Goal: Task Accomplishment & Management: Use online tool/utility

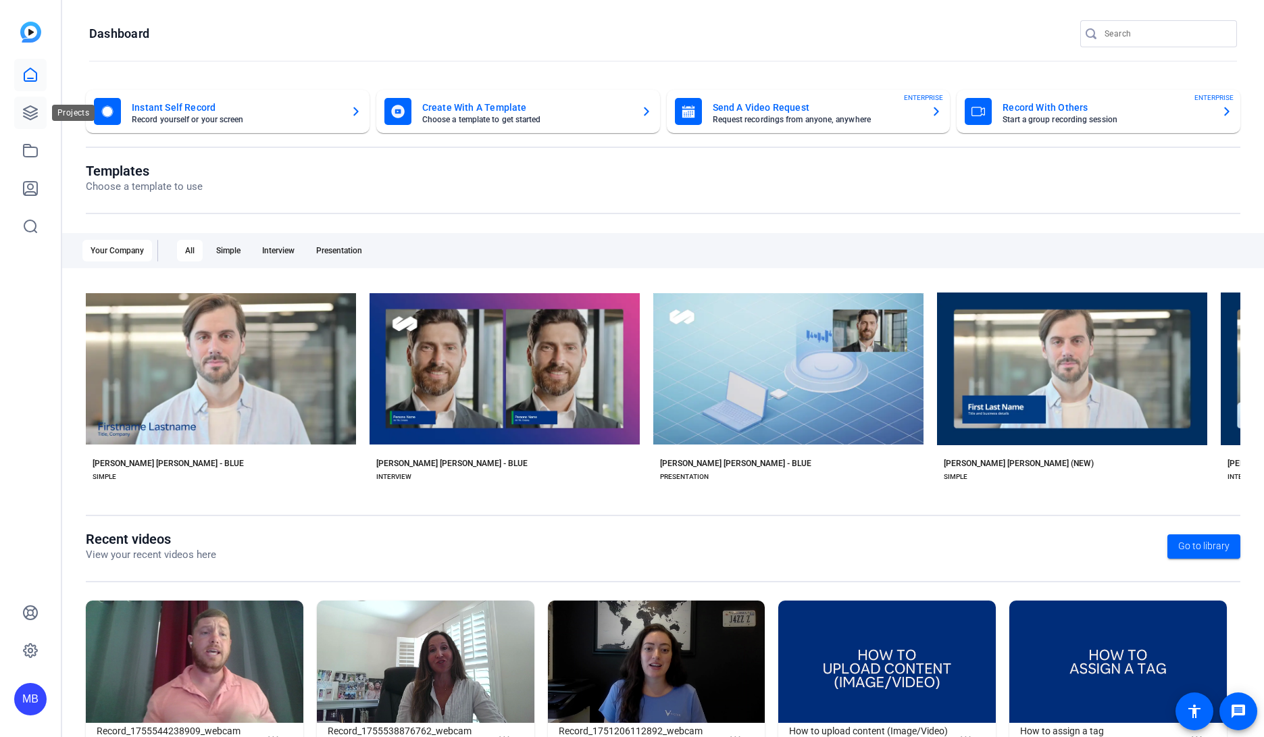
click at [34, 116] on icon at bounding box center [30, 113] width 16 height 16
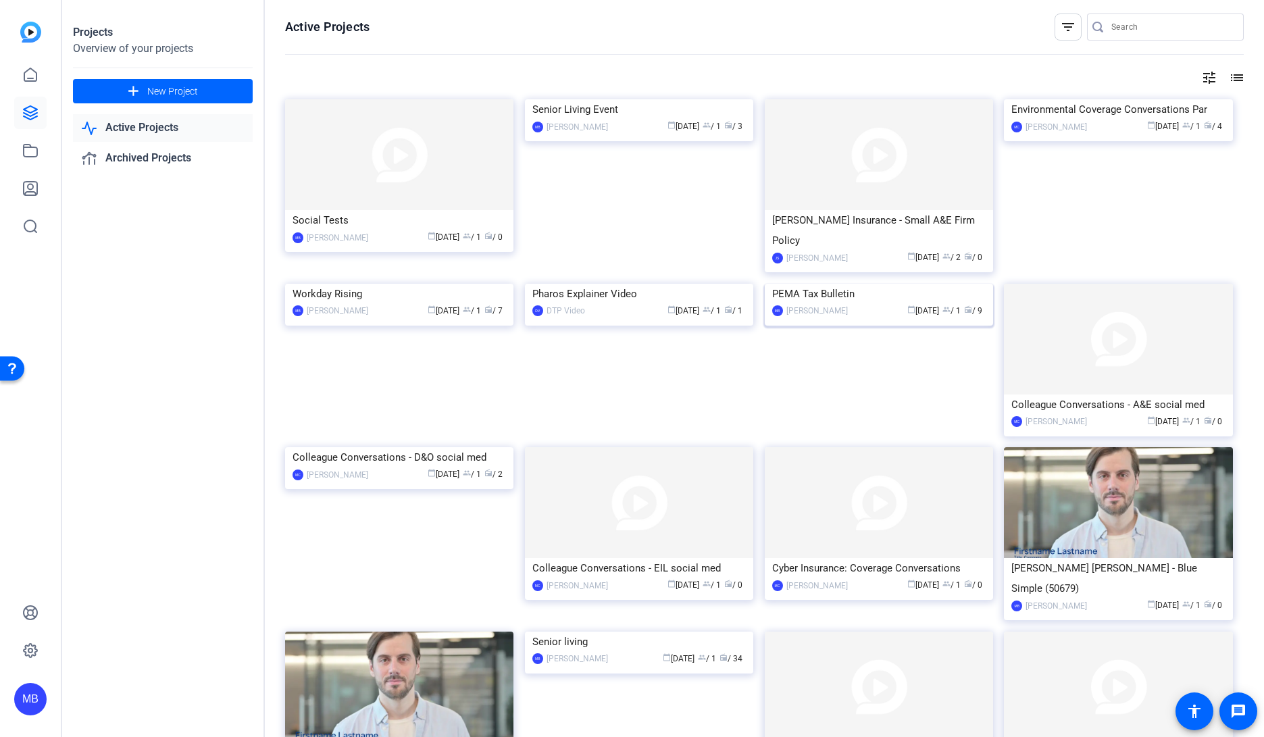
click at [830, 284] on img at bounding box center [879, 284] width 228 height 0
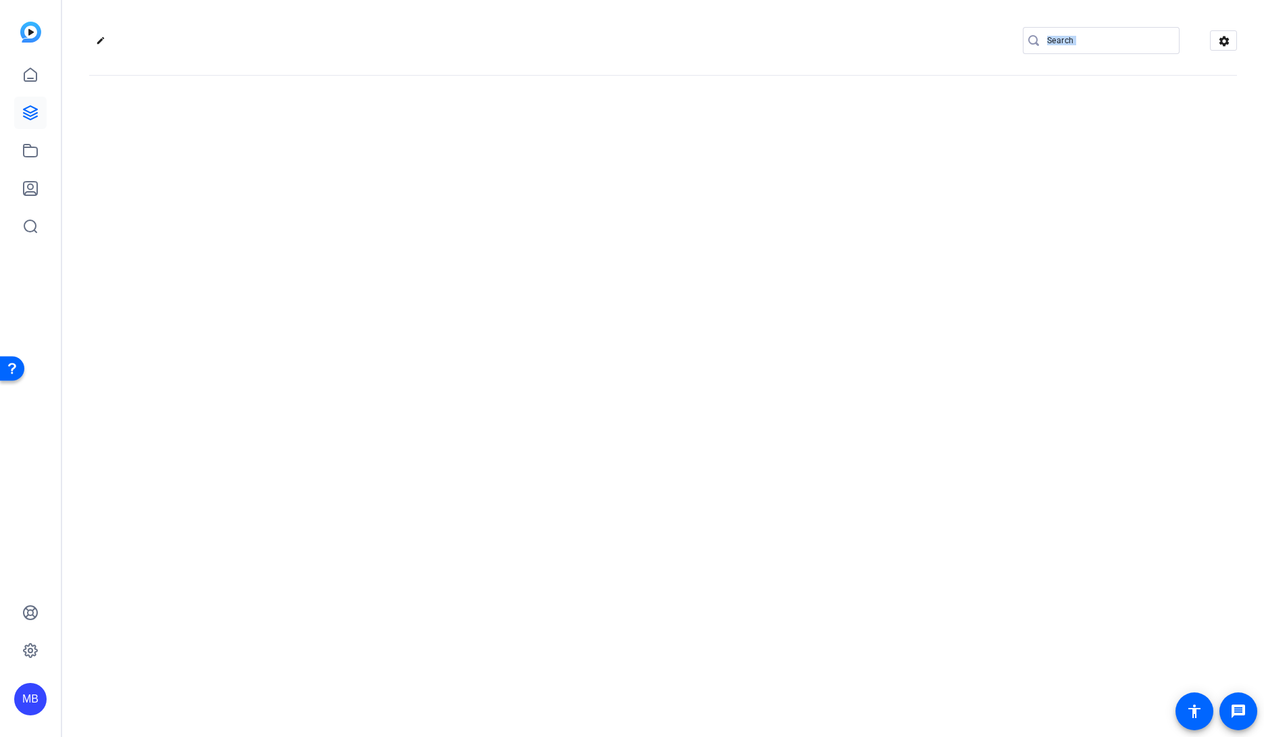
click at [830, 316] on div "edit settings" at bounding box center [663, 368] width 1202 height 737
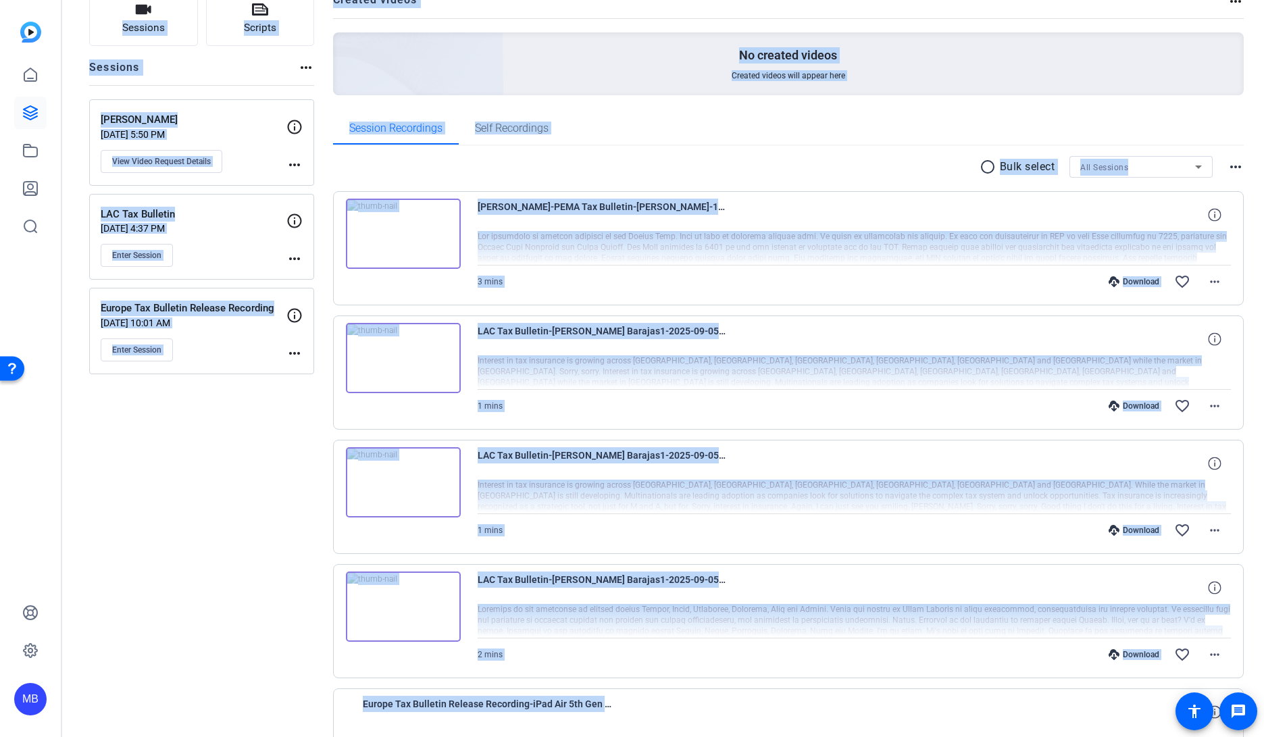
scroll to position [124, 0]
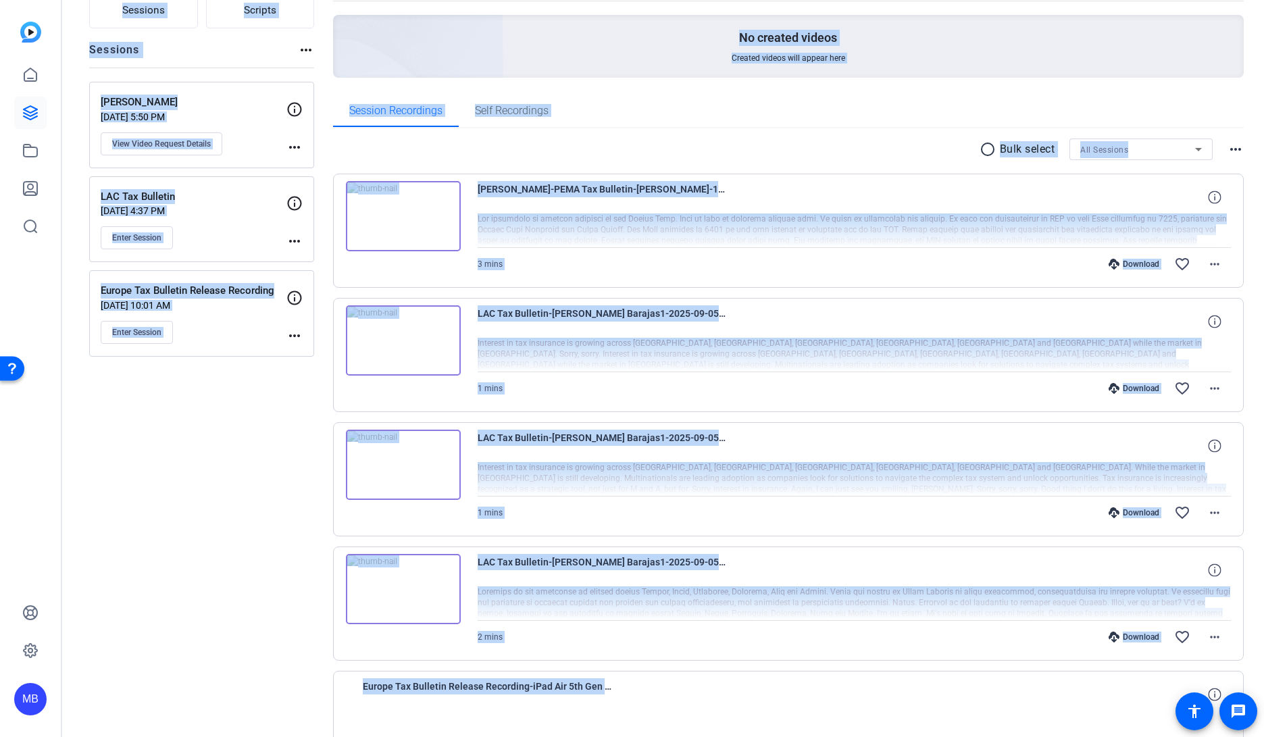
click at [845, 633] on div "Download favorite_border more_horiz" at bounding box center [967, 637] width 528 height 32
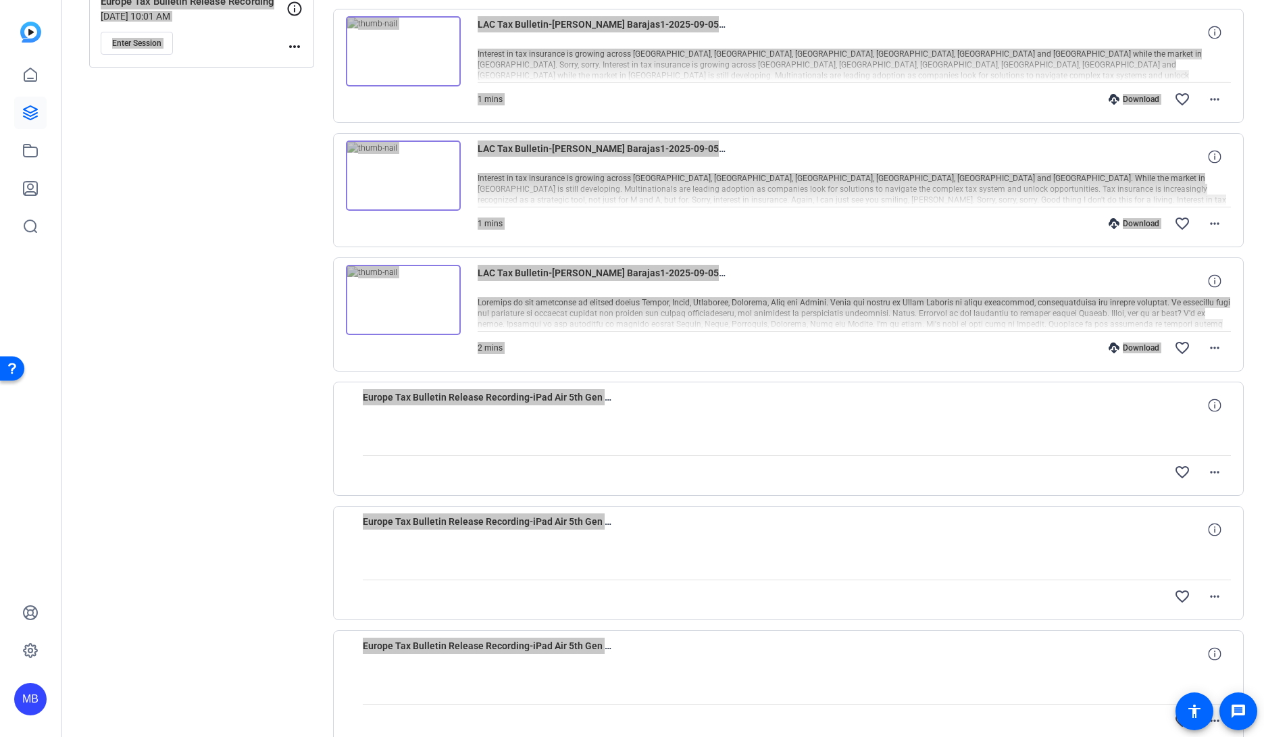
scroll to position [553, 0]
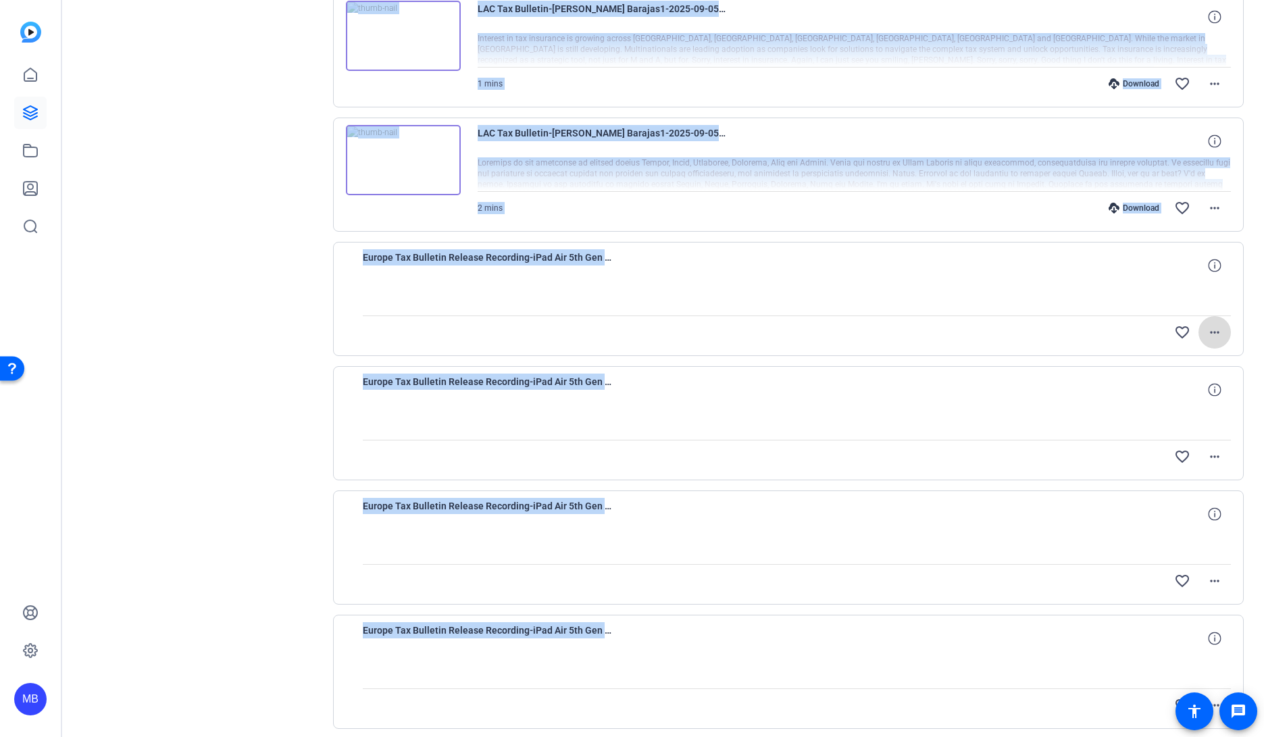
click at [1210, 336] on mat-icon "more_horiz" at bounding box center [1215, 332] width 16 height 16
click at [1200, 360] on span "Upload" at bounding box center [1186, 361] width 54 height 16
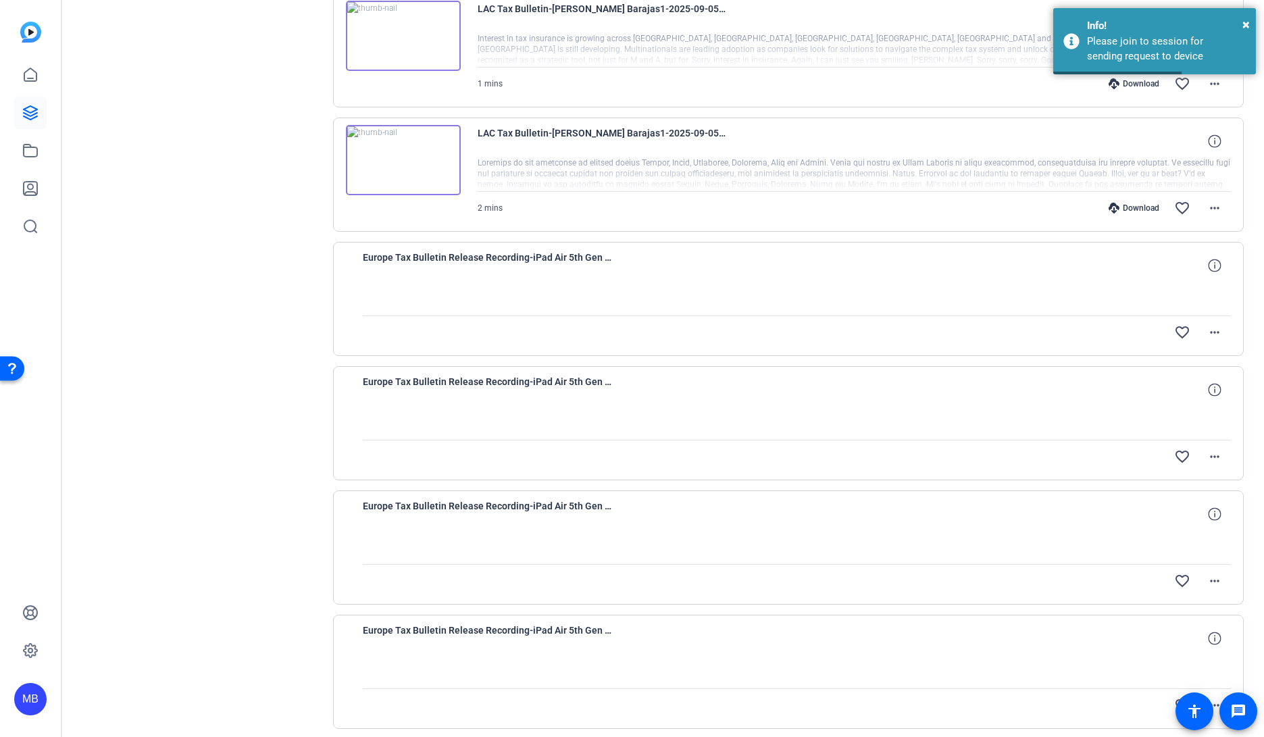
click at [1044, 297] on div at bounding box center [797, 299] width 869 height 34
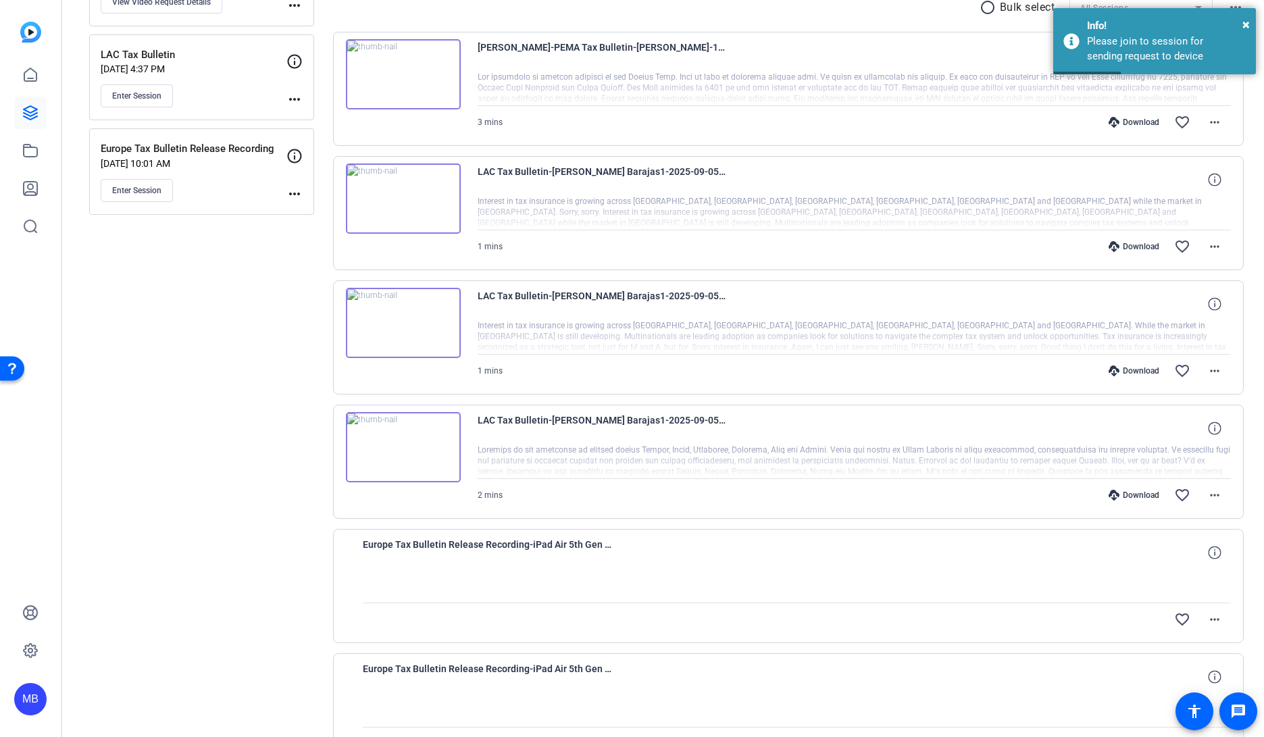
scroll to position [248, 0]
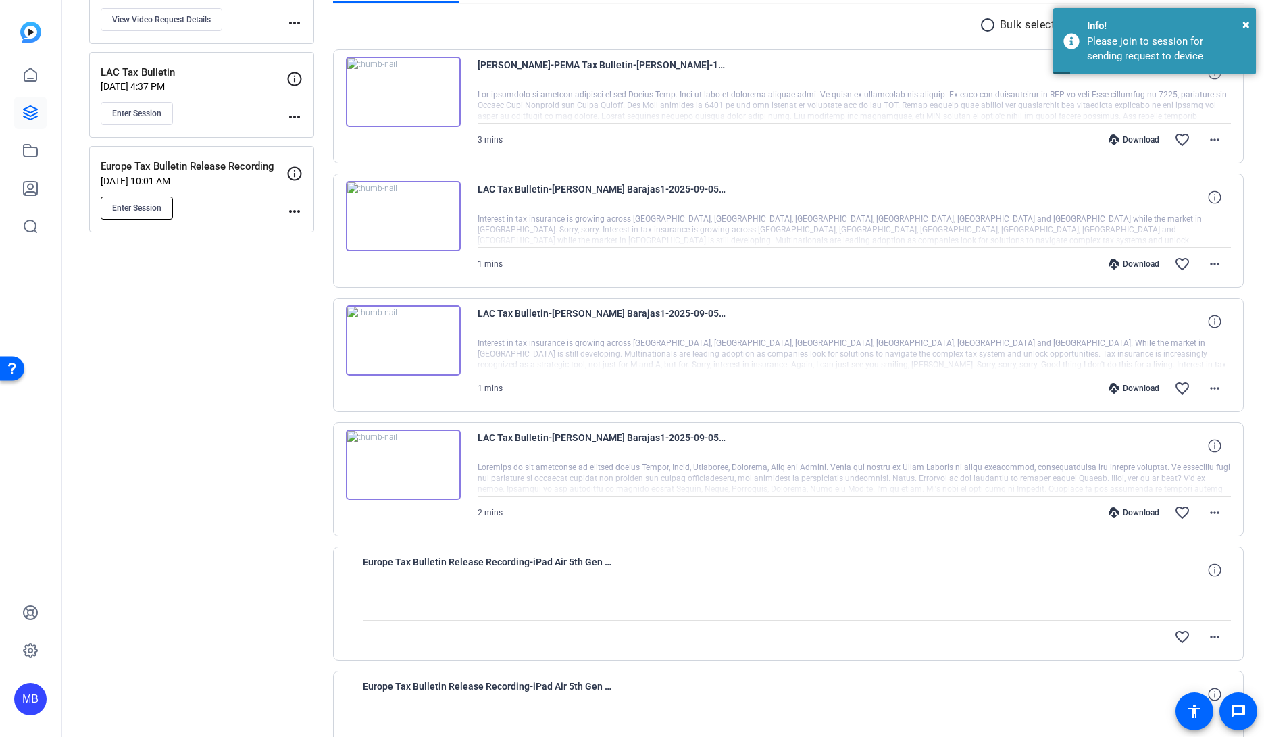
click at [143, 211] on span "Enter Session" at bounding box center [136, 208] width 49 height 11
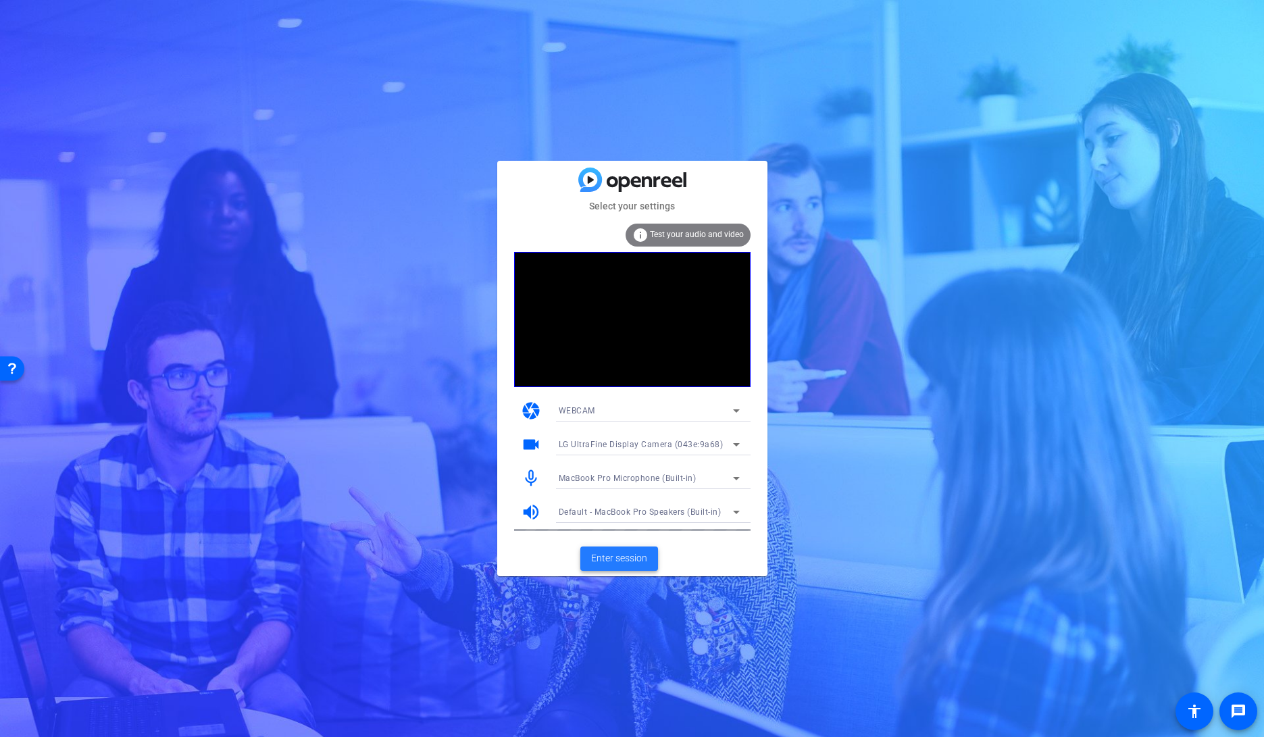
click at [628, 564] on span "Enter session" at bounding box center [619, 558] width 56 height 14
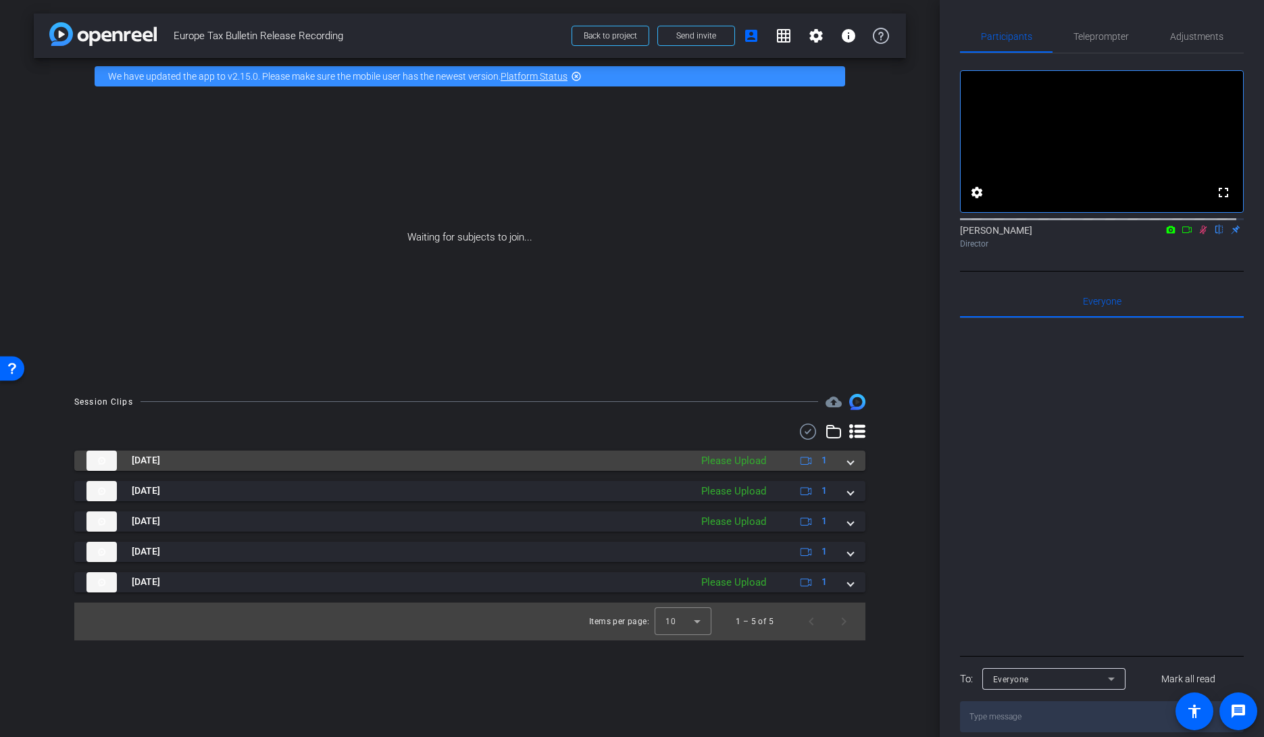
click at [751, 462] on div "Please Upload" at bounding box center [734, 461] width 78 height 16
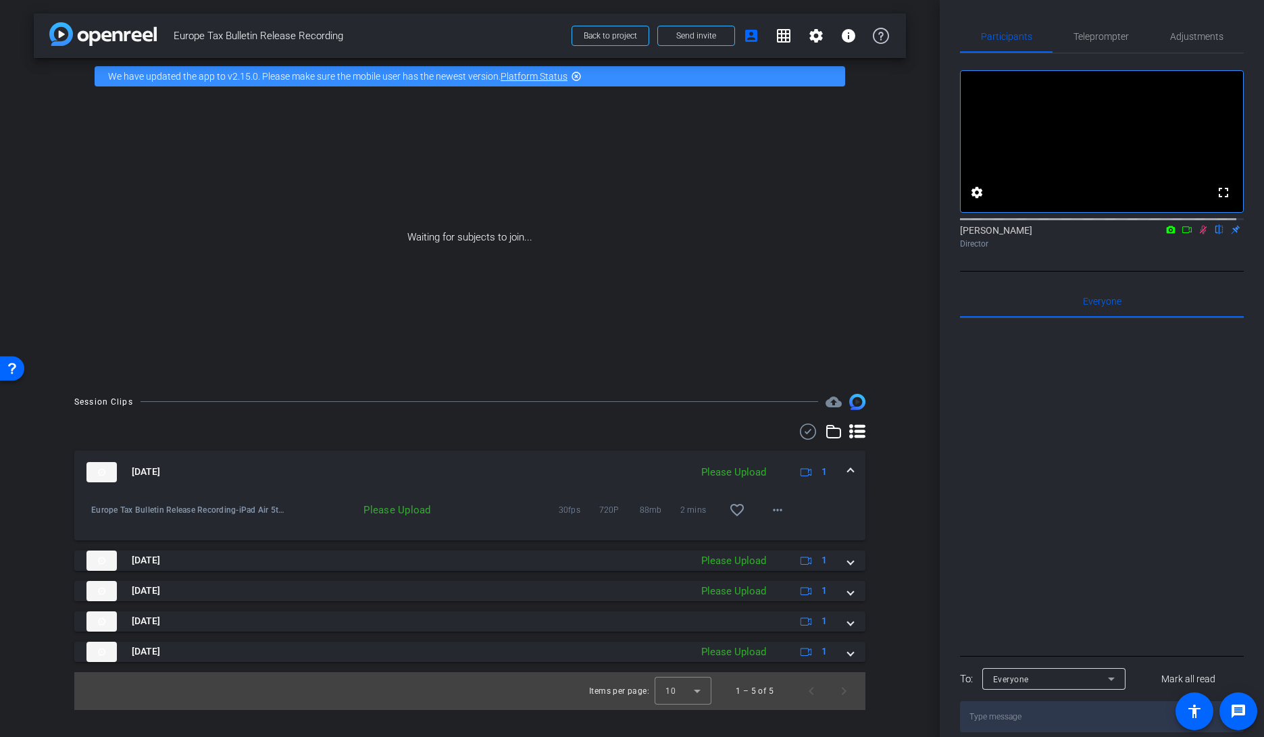
click at [432, 507] on div "Please Upload" at bounding box center [361, 510] width 153 height 14
click at [849, 467] on span at bounding box center [850, 472] width 5 height 14
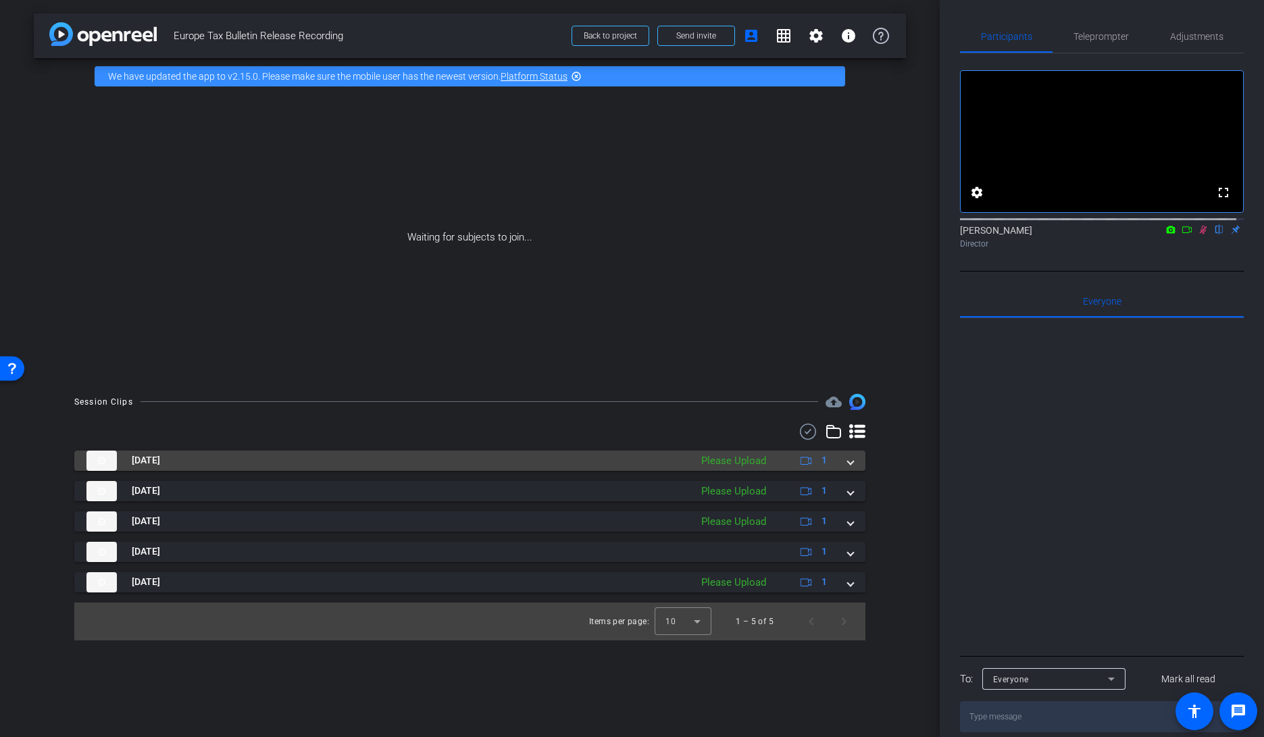
click at [722, 464] on div "Please Upload" at bounding box center [734, 461] width 78 height 16
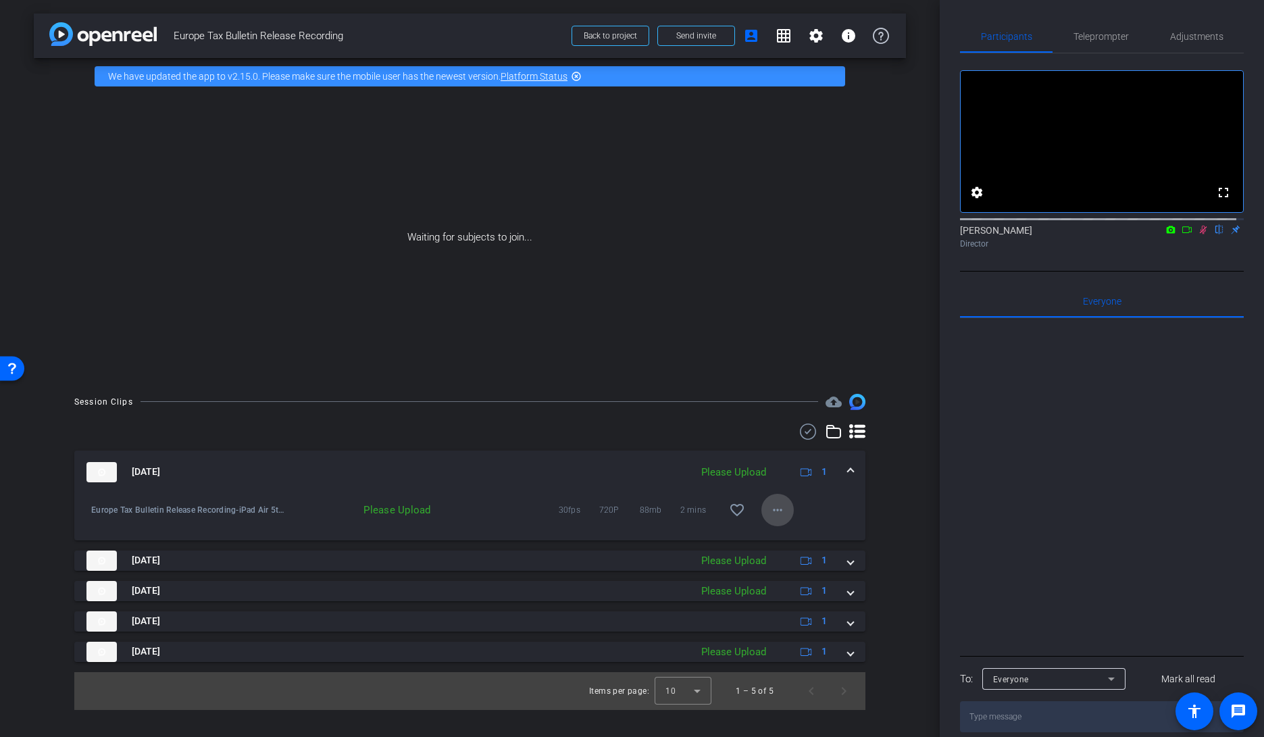
click at [772, 514] on mat-icon "more_horiz" at bounding box center [778, 510] width 16 height 16
click at [805, 537] on span "Upload" at bounding box center [799, 538] width 54 height 16
click at [750, 39] on mat-icon "account_box" at bounding box center [751, 36] width 16 height 16
click at [752, 39] on mat-icon "account_box" at bounding box center [751, 36] width 16 height 16
click at [780, 35] on mat-icon "grid_on" at bounding box center [784, 36] width 16 height 16
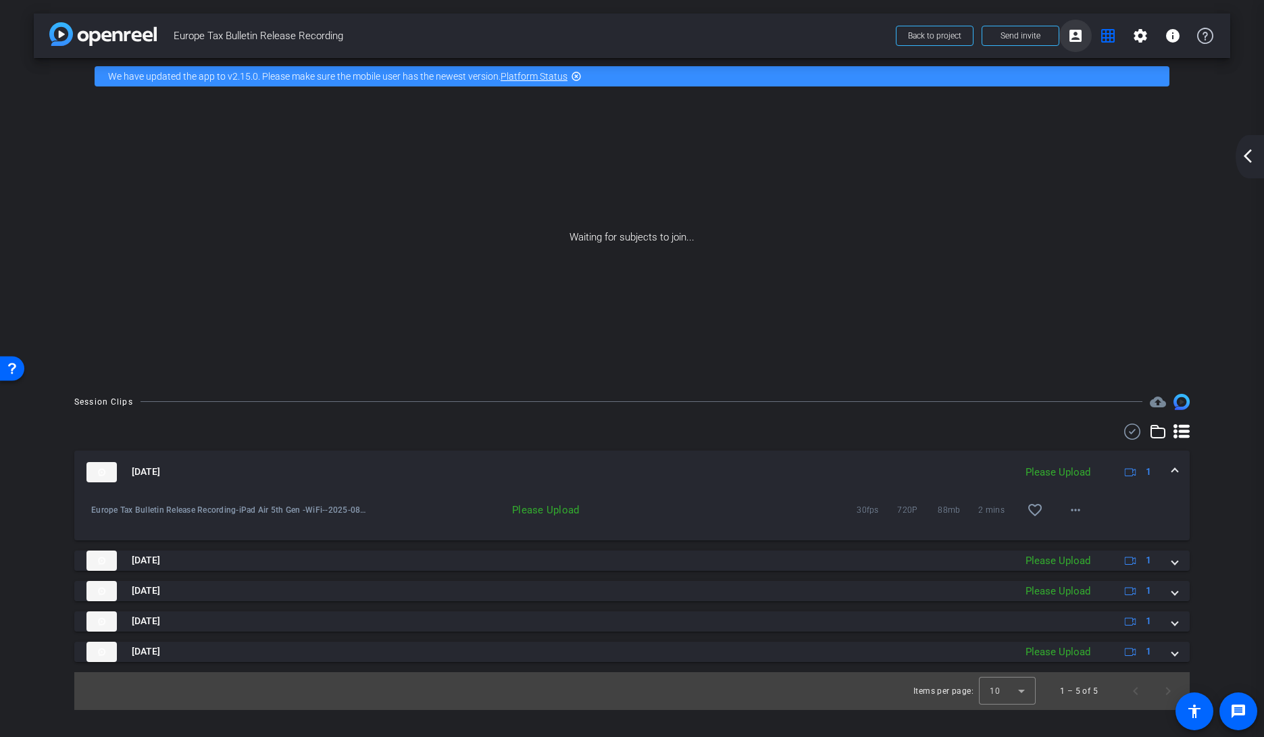
click at [1078, 35] on mat-icon "account_box" at bounding box center [1076, 36] width 16 height 16
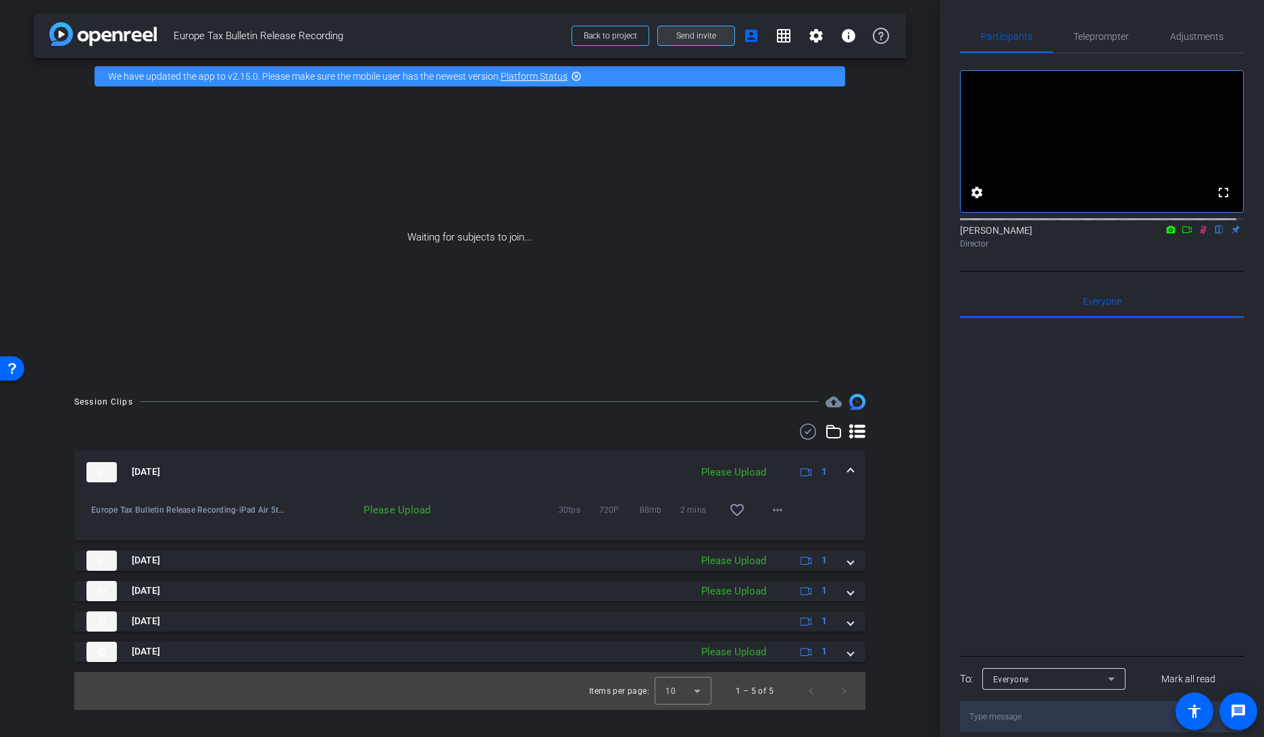
click at [699, 43] on span at bounding box center [696, 36] width 76 height 32
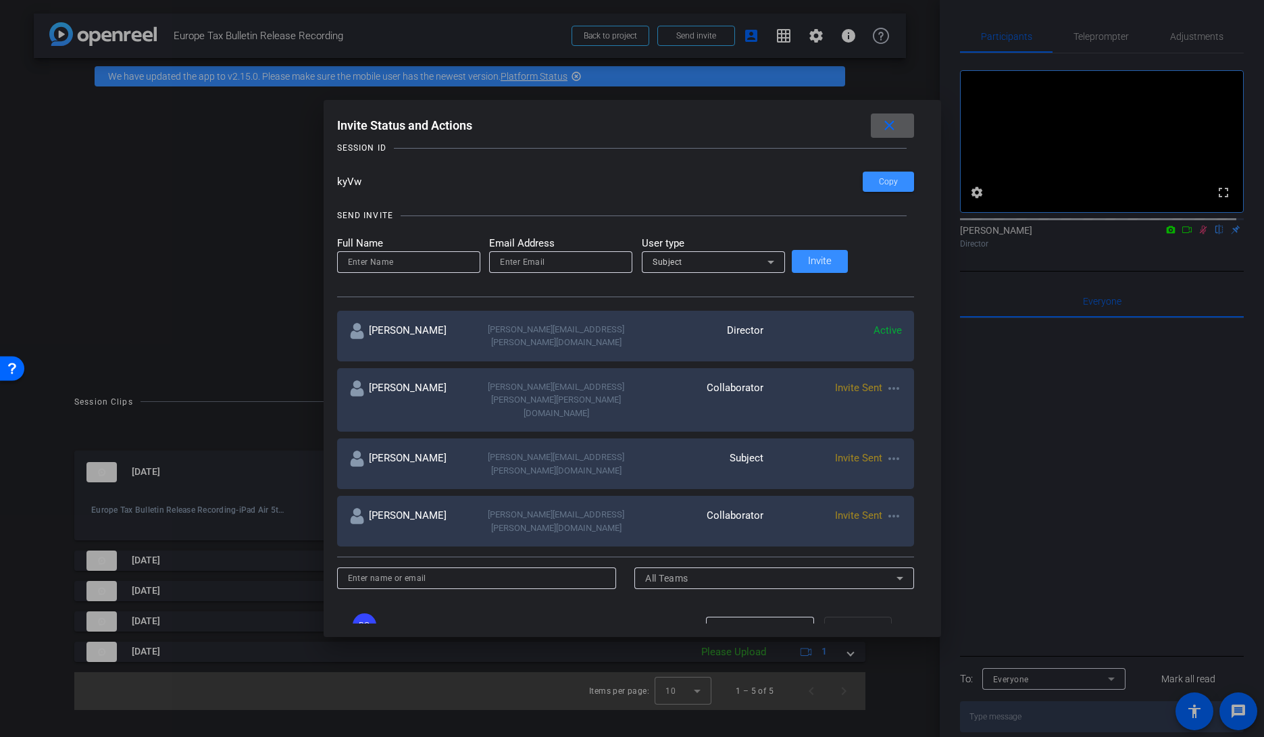
scroll to position [44, 0]
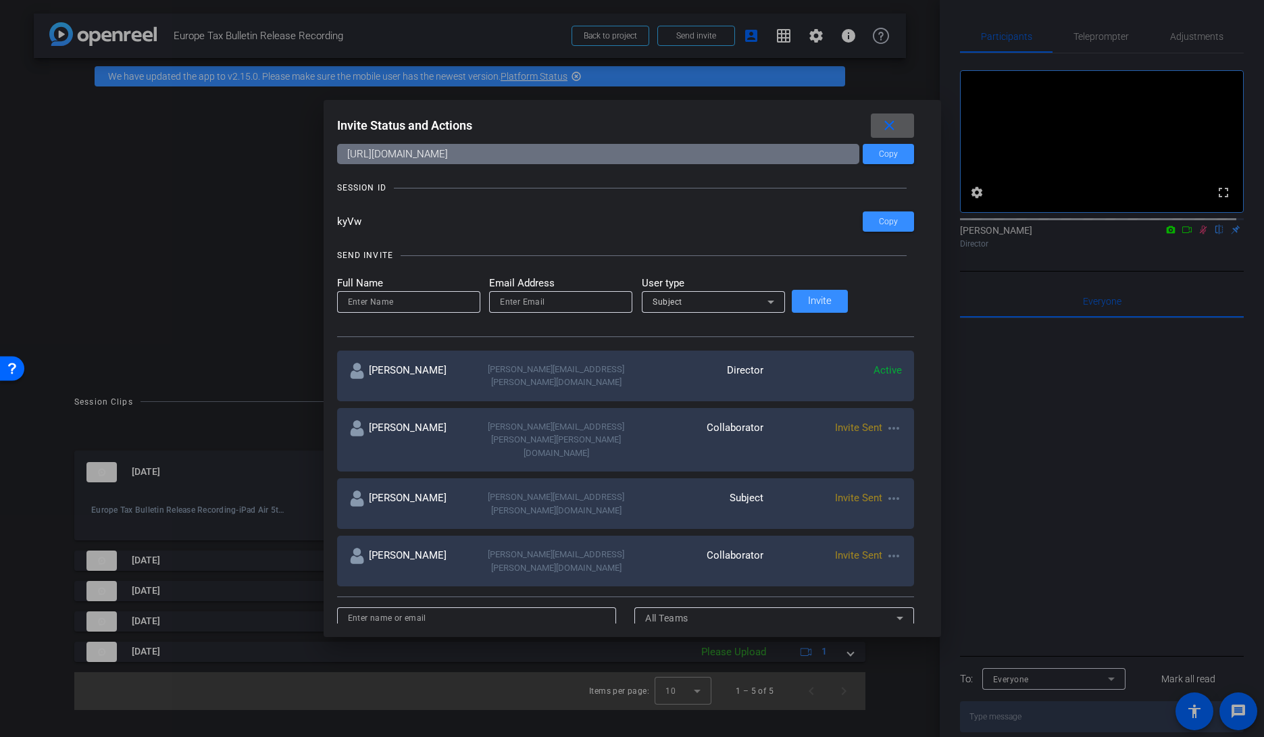
click at [886, 491] on mat-icon "more_horiz" at bounding box center [894, 499] width 16 height 16
click at [865, 129] on div at bounding box center [632, 368] width 1264 height 737
click at [881, 122] on mat-icon "close" at bounding box center [889, 126] width 17 height 17
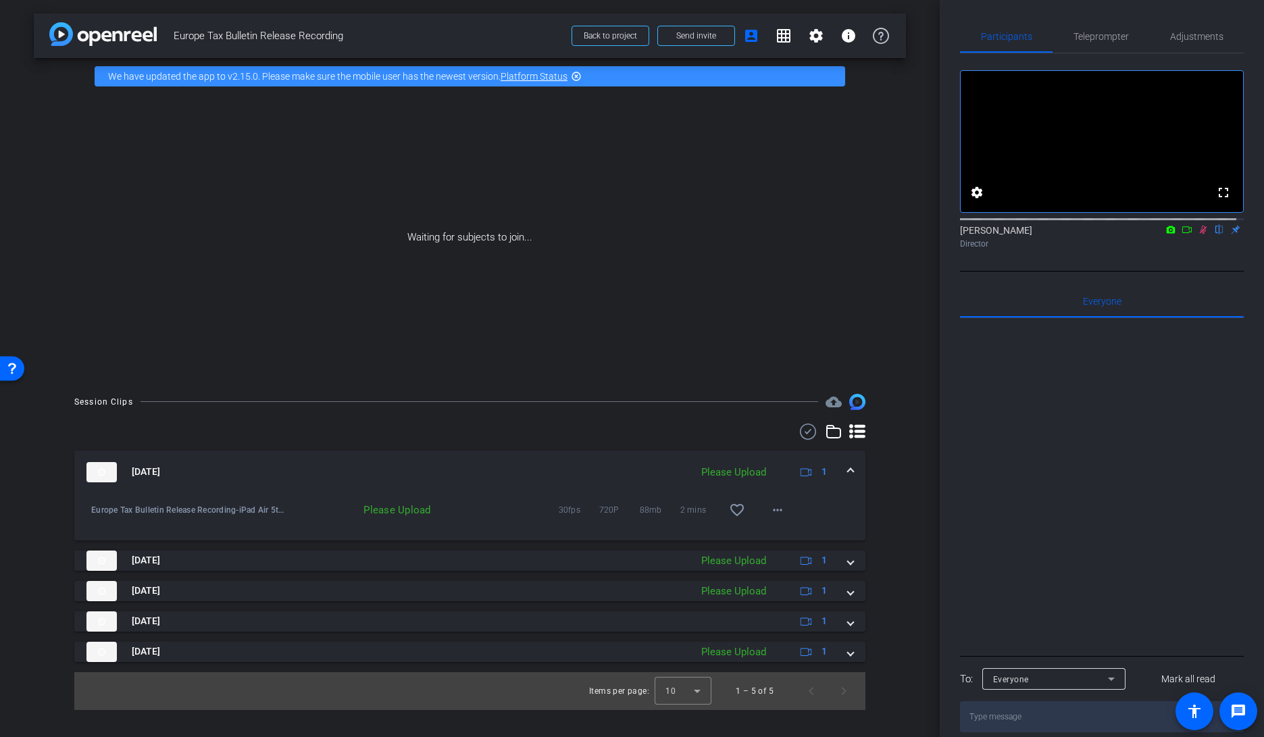
drag, startPoint x: 388, startPoint y: 513, endPoint x: 267, endPoint y: 509, distance: 121.0
click at [385, 513] on div "Please Upload" at bounding box center [361, 510] width 153 height 14
click at [405, 510] on div "Please Upload" at bounding box center [361, 510] width 153 height 14
drag, startPoint x: 685, startPoint y: 510, endPoint x: 693, endPoint y: 511, distance: 8.9
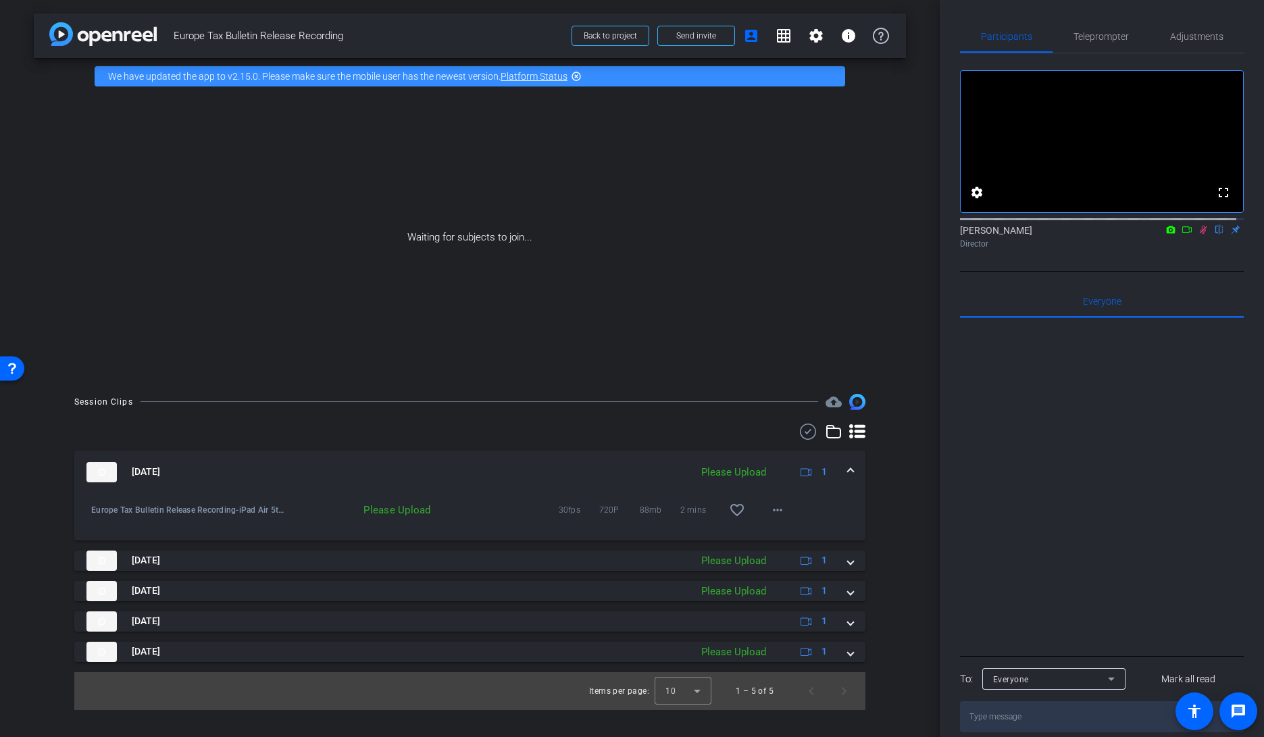
click at [685, 510] on span "2 mins" at bounding box center [700, 510] width 41 height 14
click at [778, 512] on mat-icon "more_horiz" at bounding box center [778, 510] width 16 height 16
click at [483, 608] on div at bounding box center [632, 368] width 1264 height 737
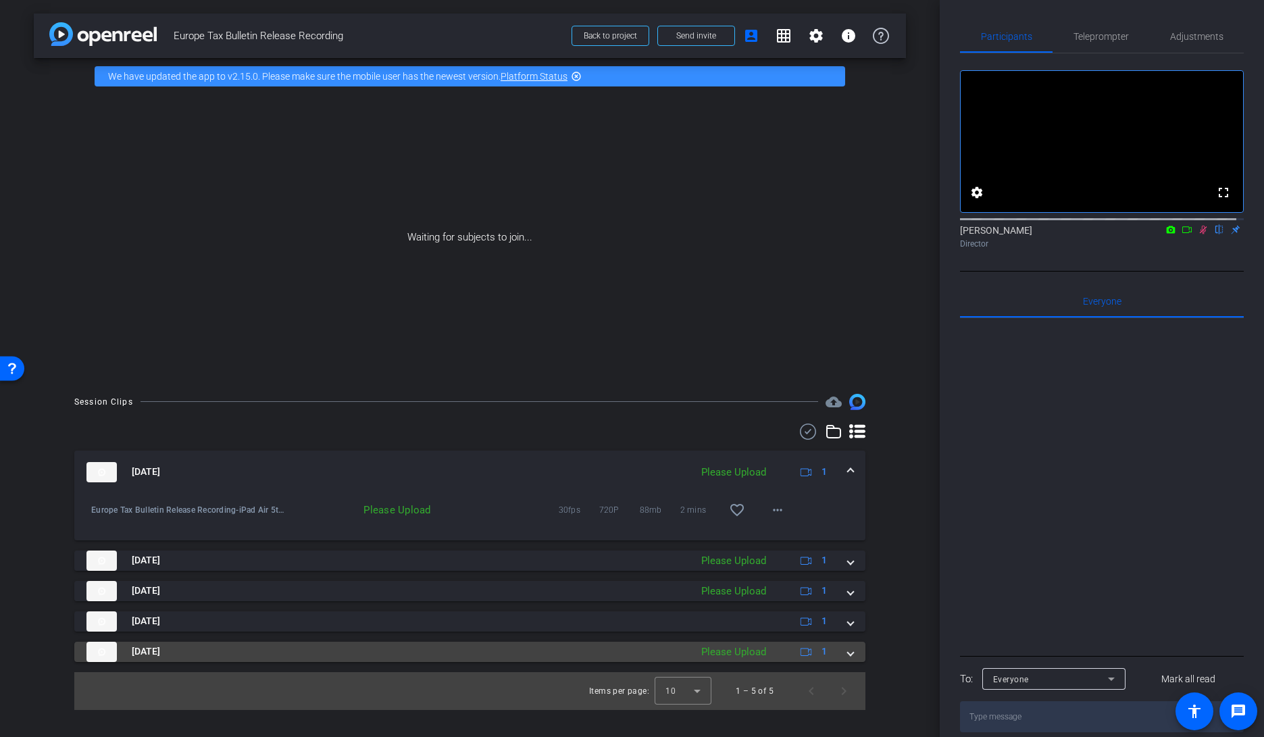
click at [320, 660] on mat-panel-title "[DATE]" at bounding box center [384, 652] width 597 height 20
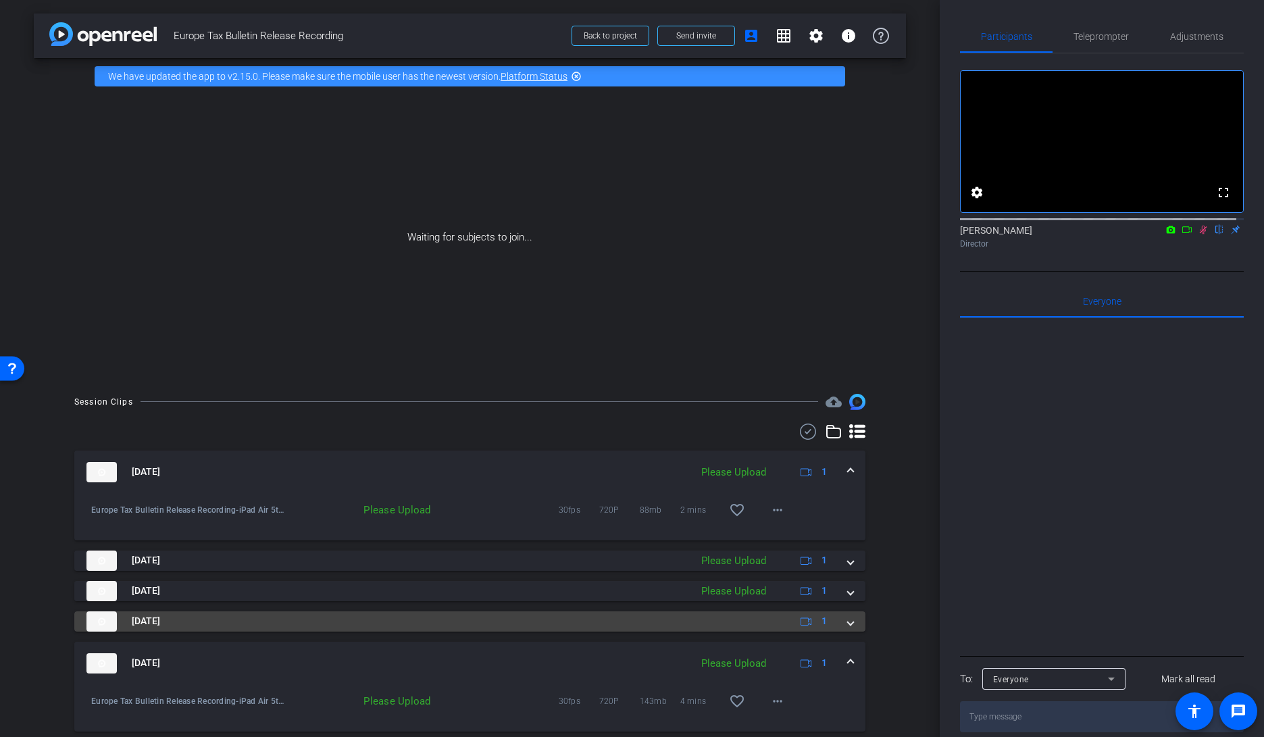
click at [107, 628] on img at bounding box center [101, 622] width 30 height 20
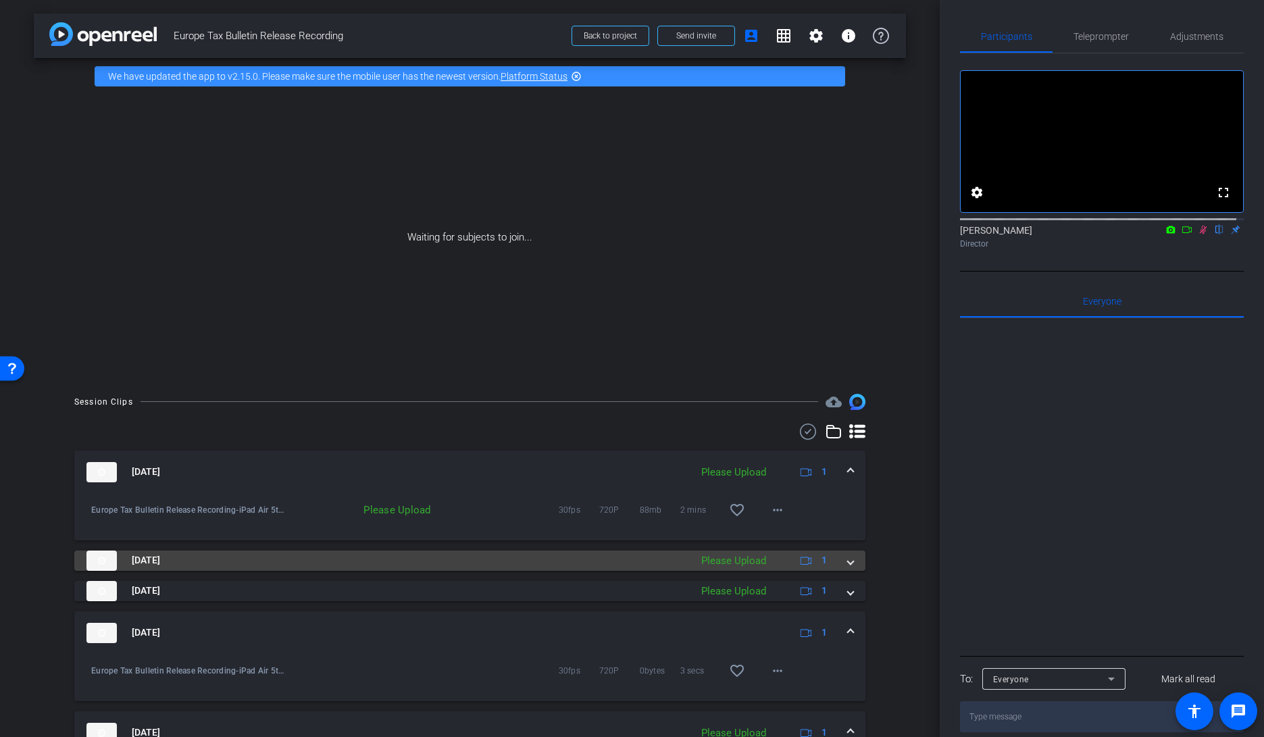
click at [97, 562] on img at bounding box center [101, 561] width 30 height 20
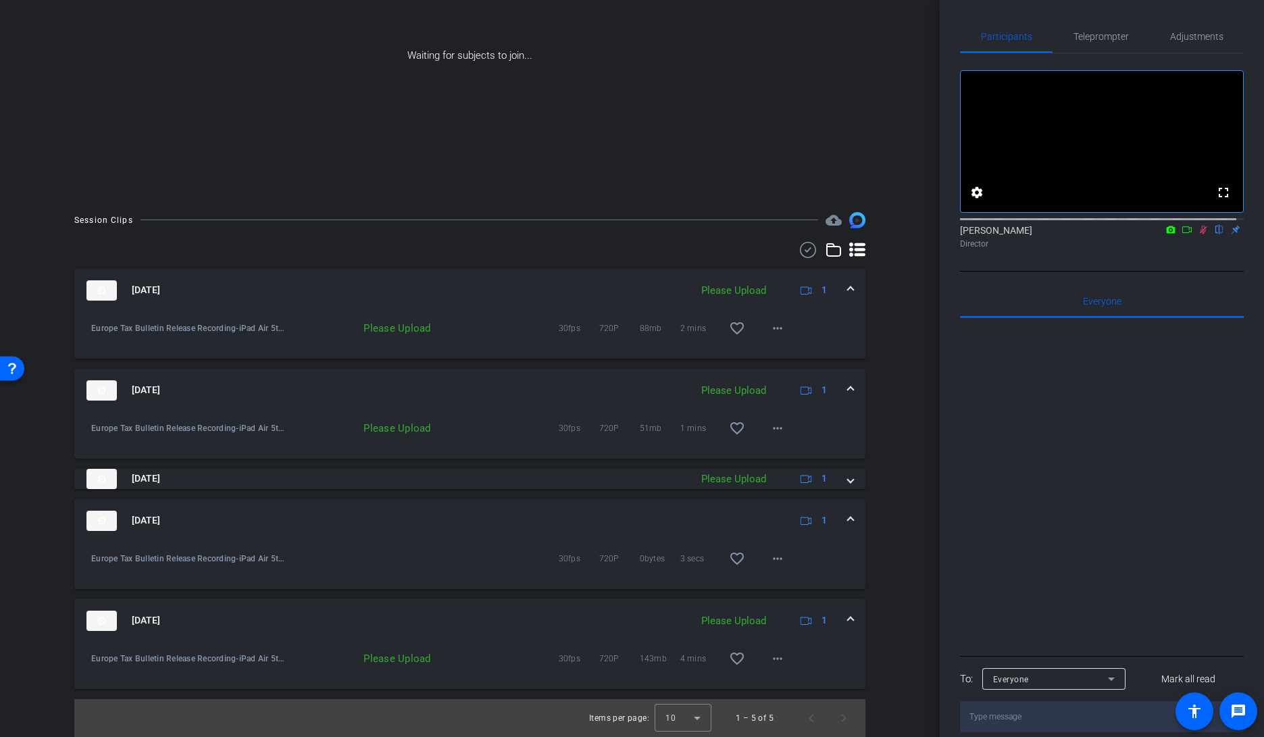
scroll to position [0, 0]
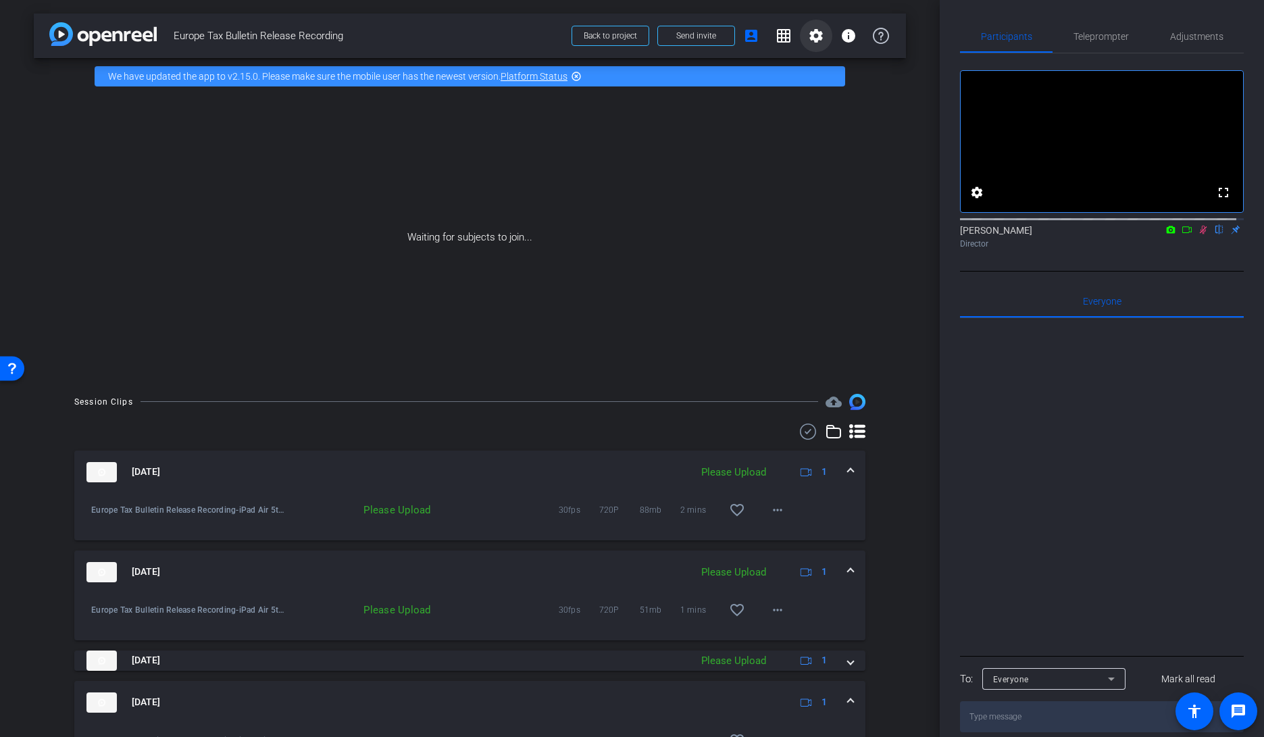
click at [808, 34] on mat-icon "settings" at bounding box center [816, 36] width 16 height 16
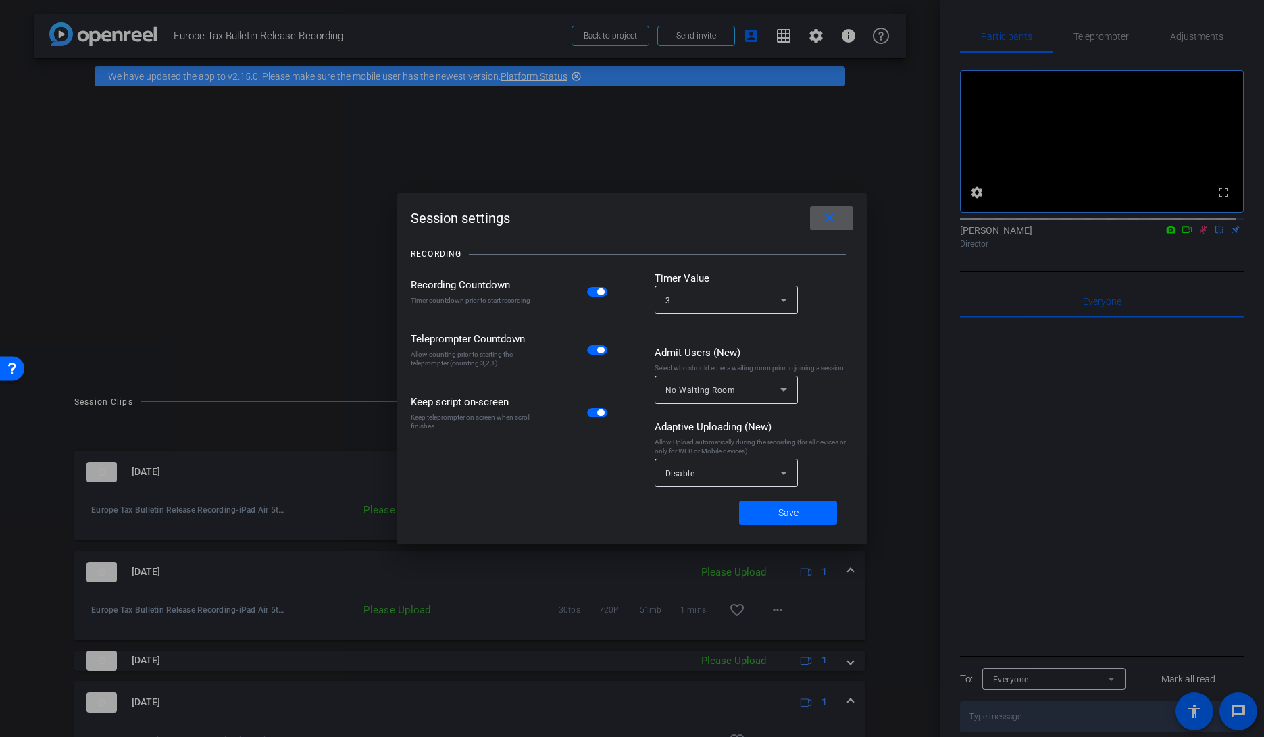
click at [891, 114] on div at bounding box center [632, 368] width 1264 height 737
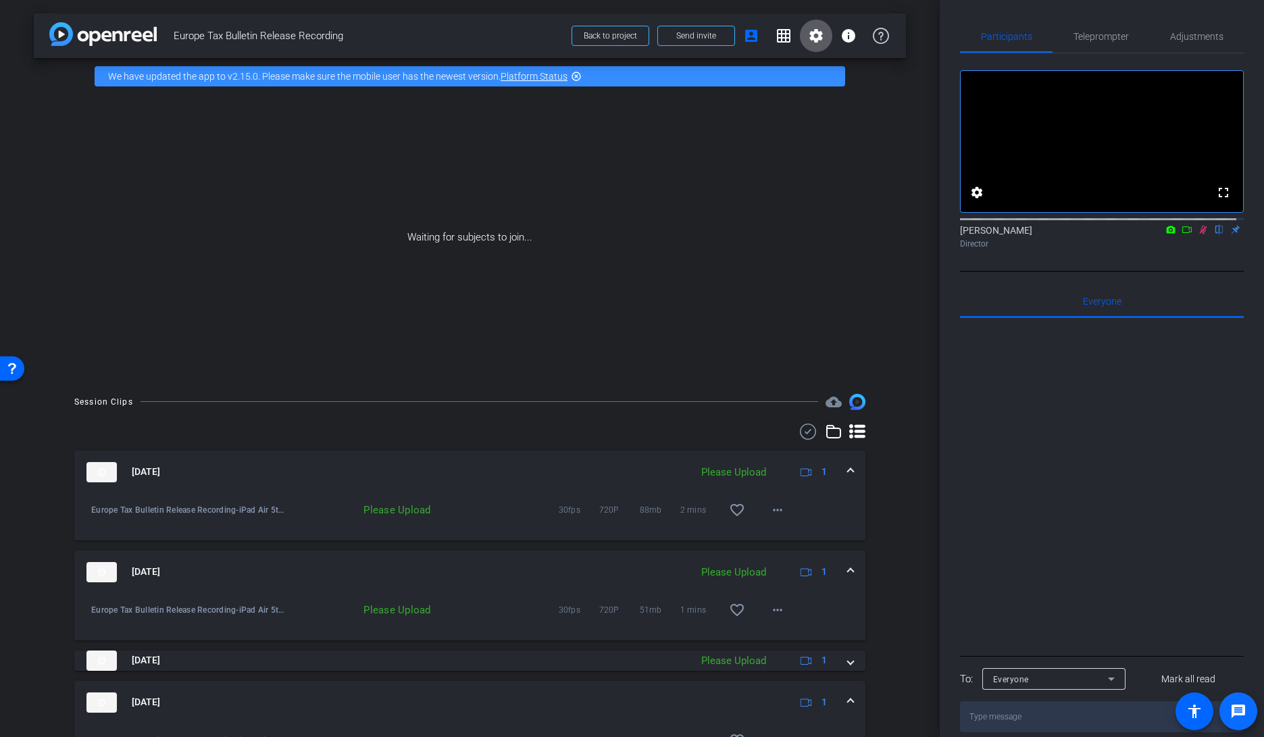
click at [1235, 706] on mat-icon "message" at bounding box center [1239, 711] width 16 height 16
click at [743, 37] on mat-icon "account_box" at bounding box center [751, 36] width 16 height 16
click at [743, 40] on mat-icon "account_box" at bounding box center [751, 36] width 16 height 16
click at [785, 46] on span at bounding box center [784, 36] width 32 height 32
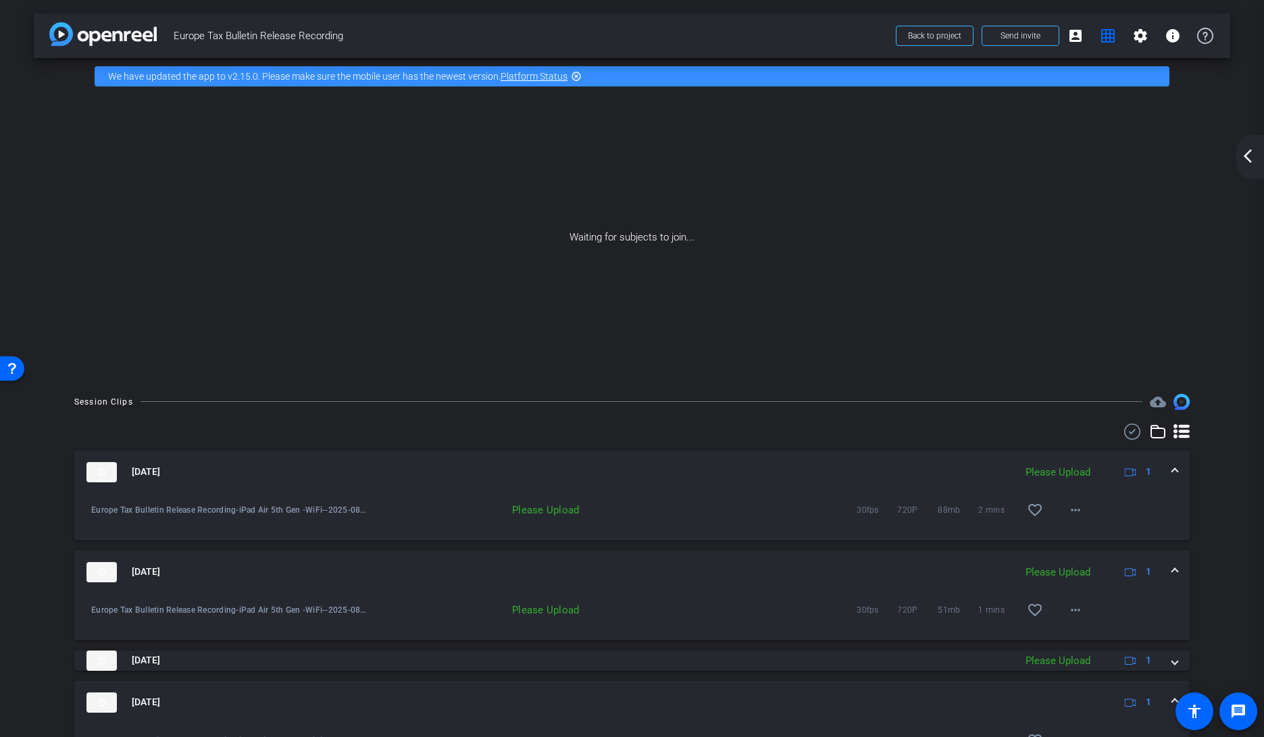
click at [386, 33] on span "Europe Tax Bulletin Release Recording" at bounding box center [531, 35] width 714 height 27
click at [1084, 36] on span "Back to project Send invite account_box grid_on settings info" at bounding box center [1055, 35] width 334 height 27
click at [1078, 37] on span at bounding box center [1076, 36] width 32 height 32
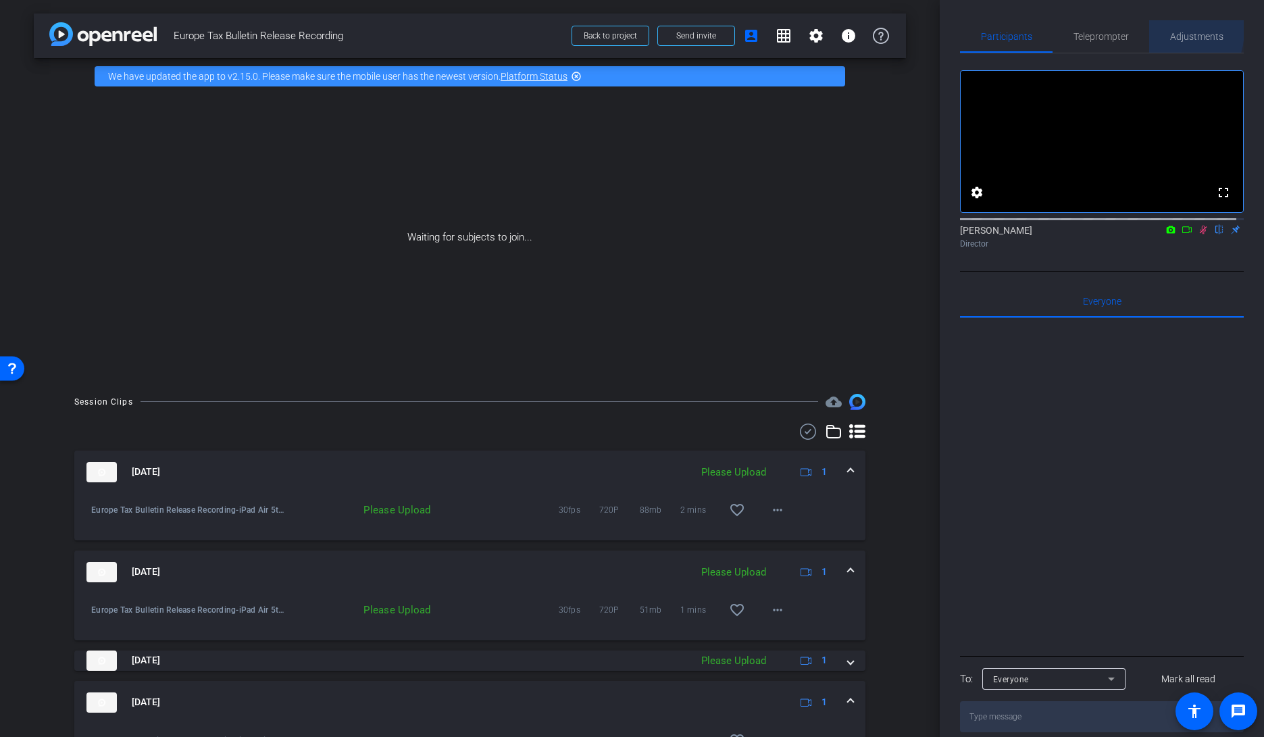
click at [1156, 30] on div "Adjustments" at bounding box center [1196, 36] width 95 height 32
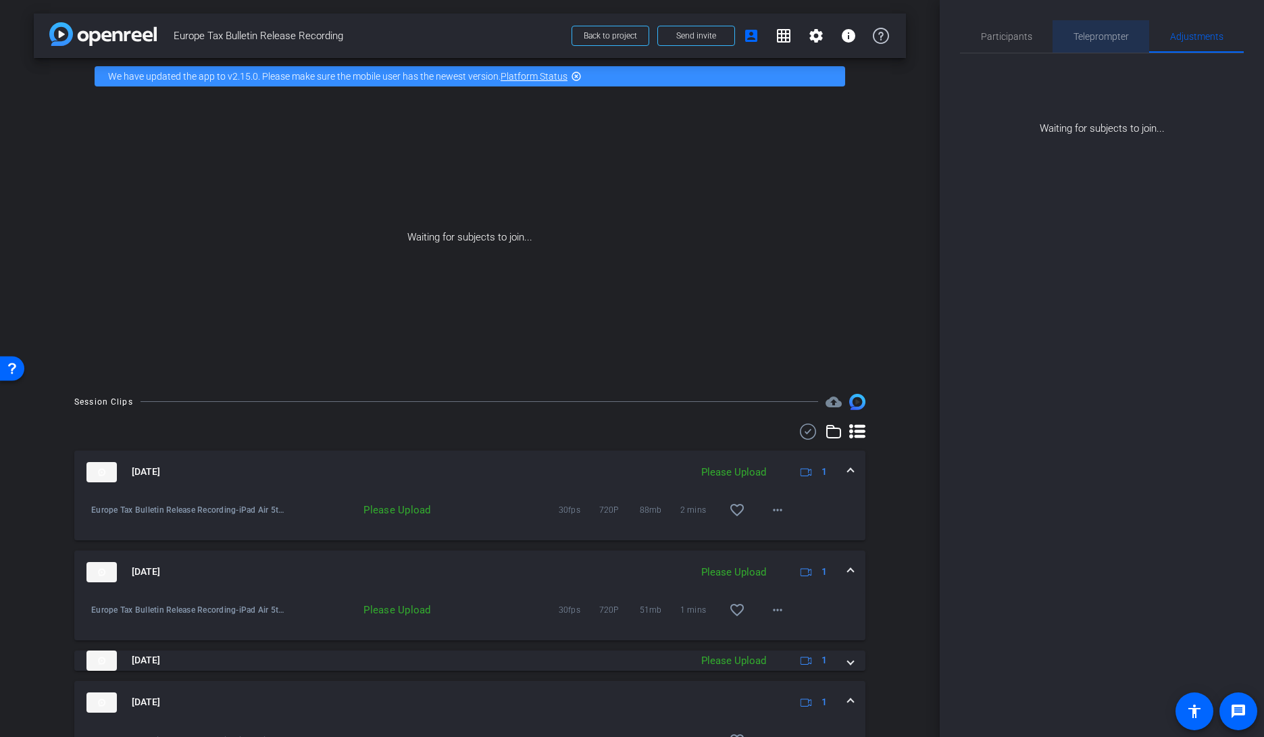
click at [1115, 33] on span "Teleprompter" at bounding box center [1101, 36] width 55 height 9
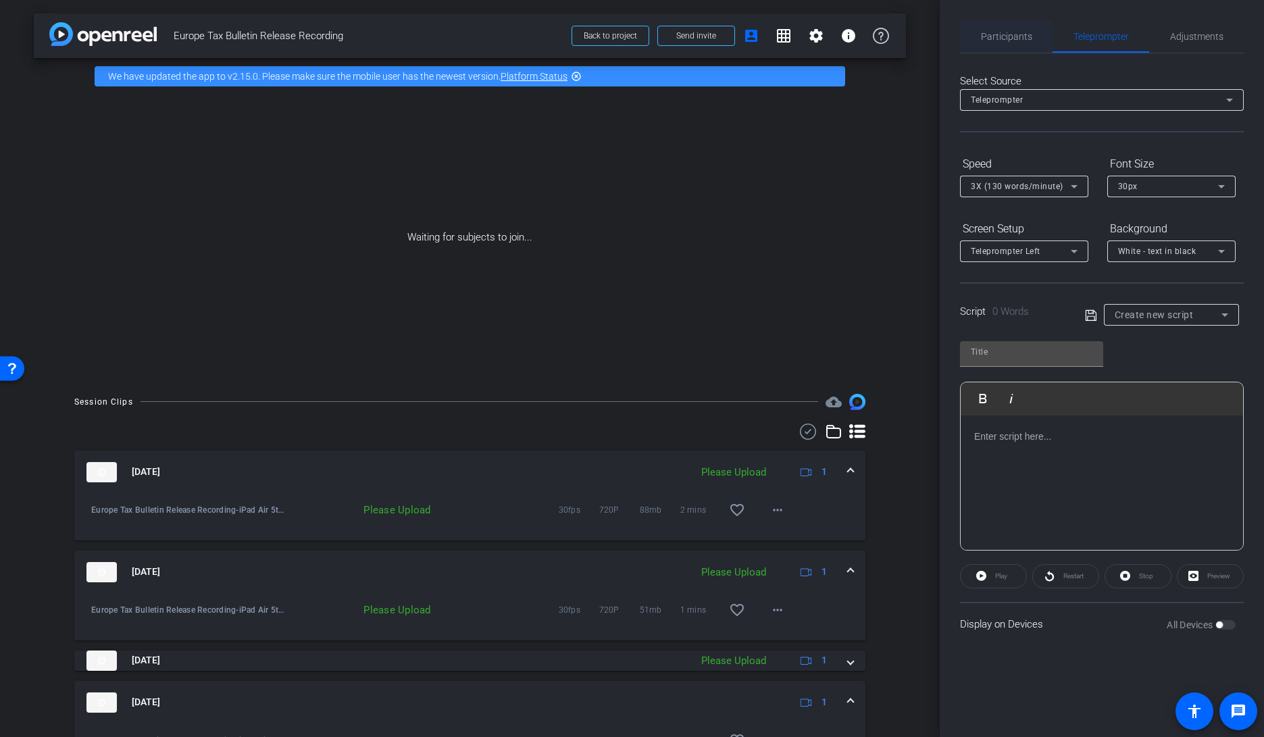
click at [1008, 34] on span "Participants" at bounding box center [1006, 36] width 51 height 9
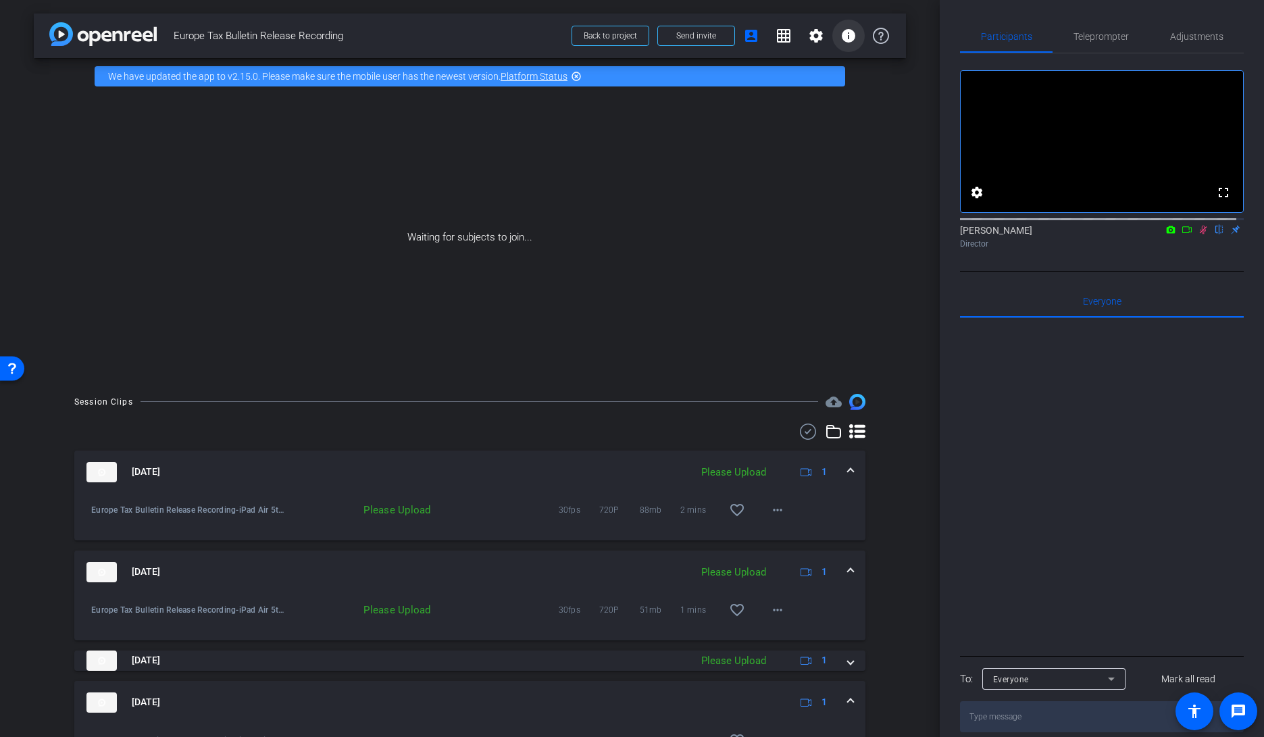
click at [843, 41] on mat-icon "info" at bounding box center [849, 36] width 16 height 16
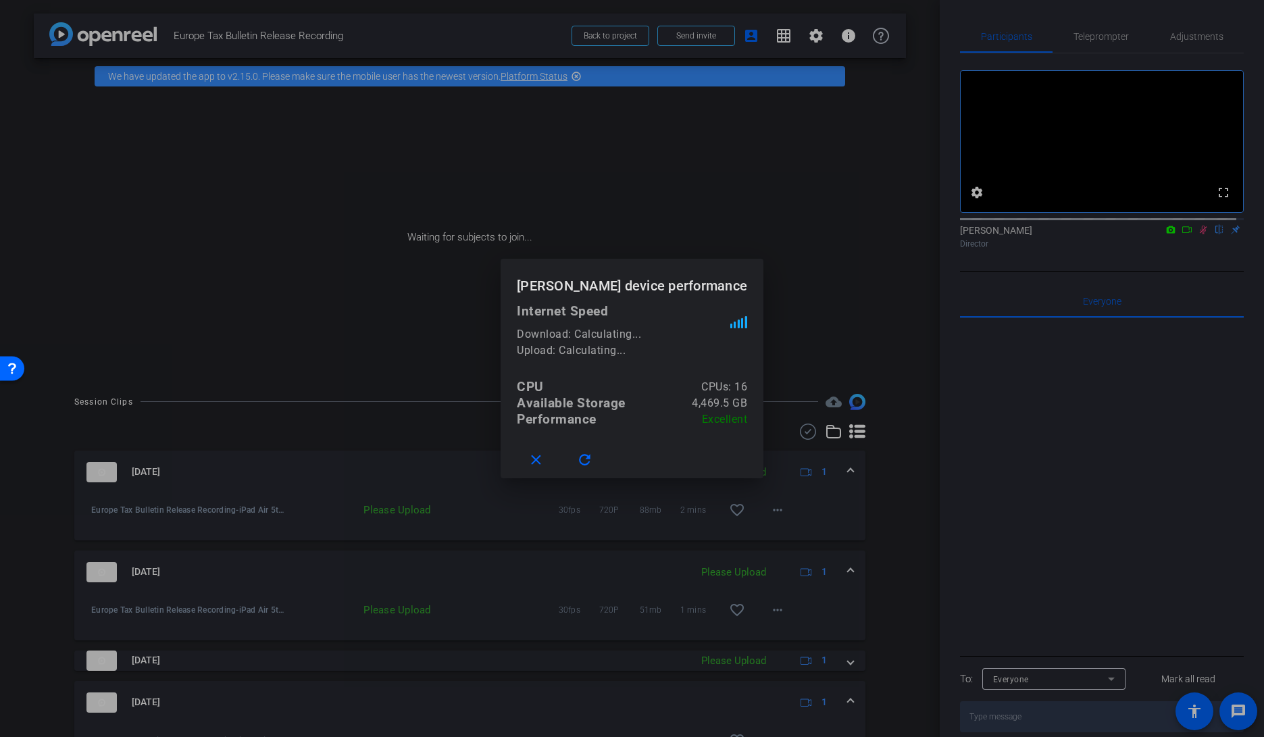
click at [862, 35] on div at bounding box center [632, 368] width 1264 height 737
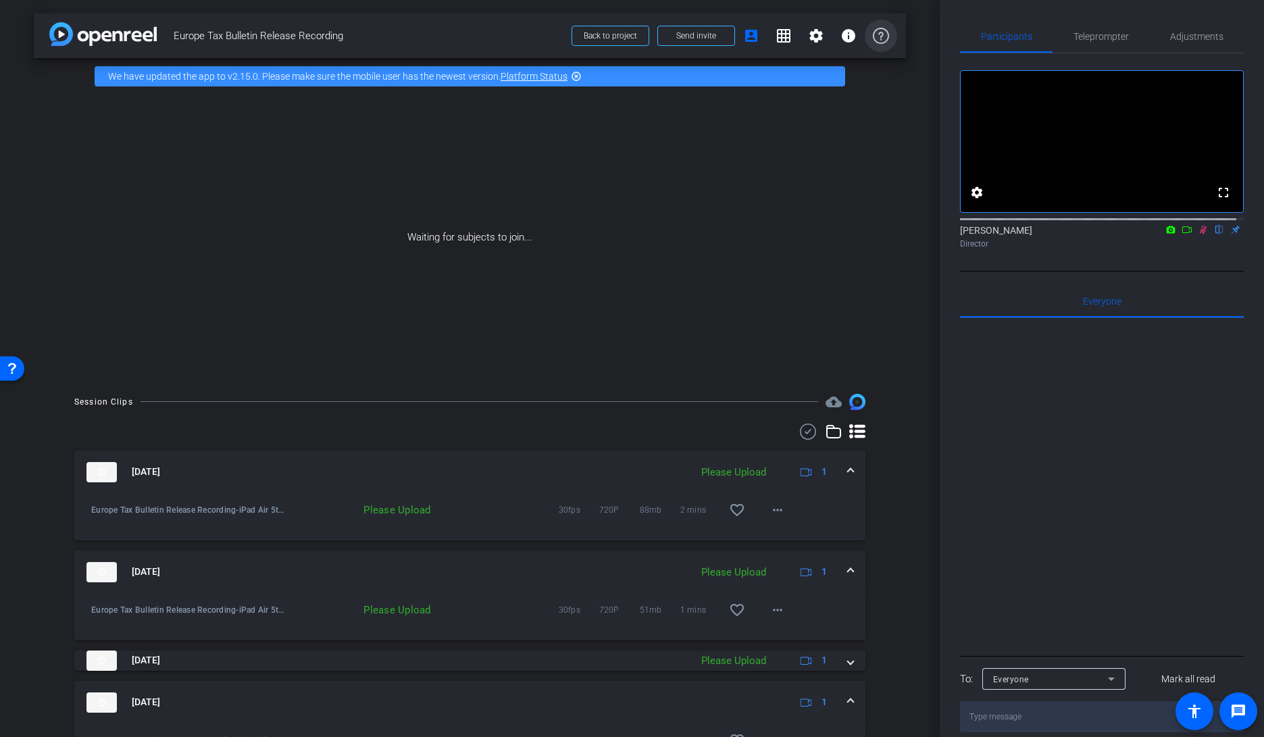
click at [877, 33] on icon at bounding box center [881, 36] width 16 height 16
click at [743, 37] on mat-icon "account_box" at bounding box center [751, 36] width 16 height 16
click at [789, 41] on span at bounding box center [784, 36] width 32 height 32
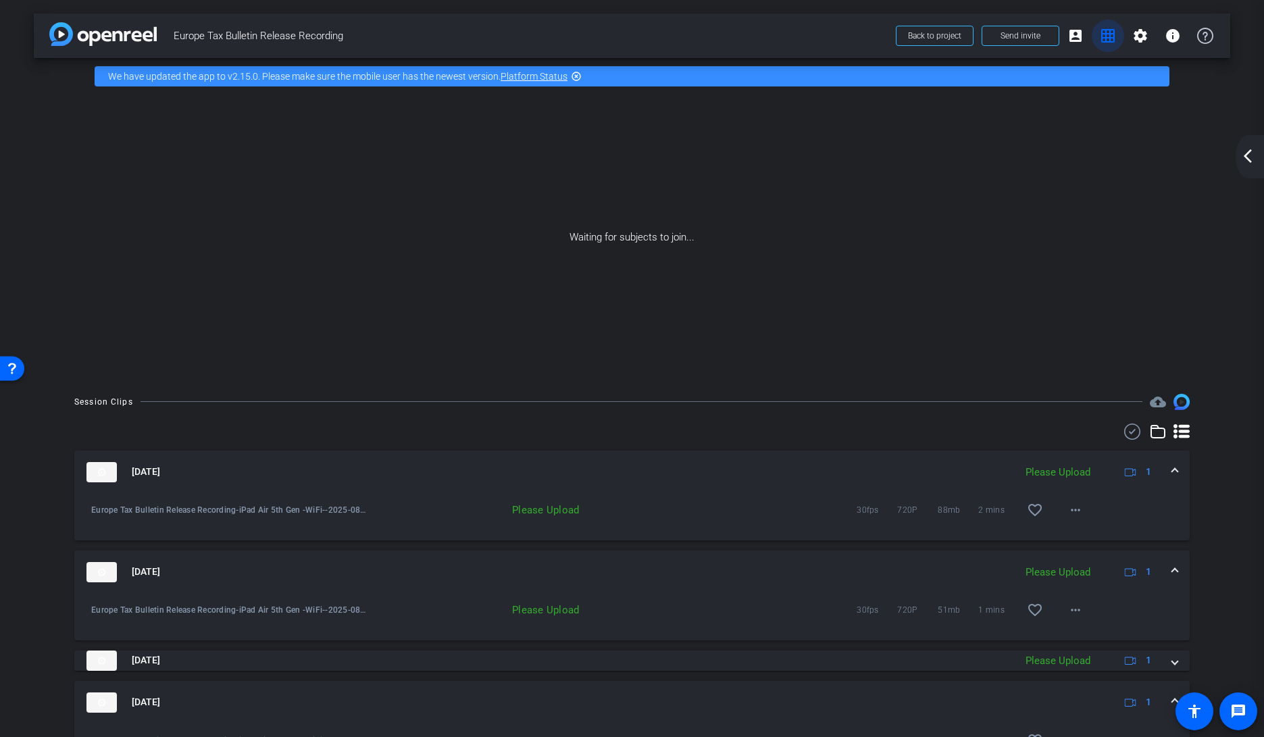
click at [1100, 42] on mat-icon "grid_on" at bounding box center [1108, 36] width 16 height 16
click at [1104, 37] on mat-icon "grid_on" at bounding box center [1108, 36] width 16 height 16
click at [1022, 35] on span "Send invite" at bounding box center [1021, 35] width 40 height 11
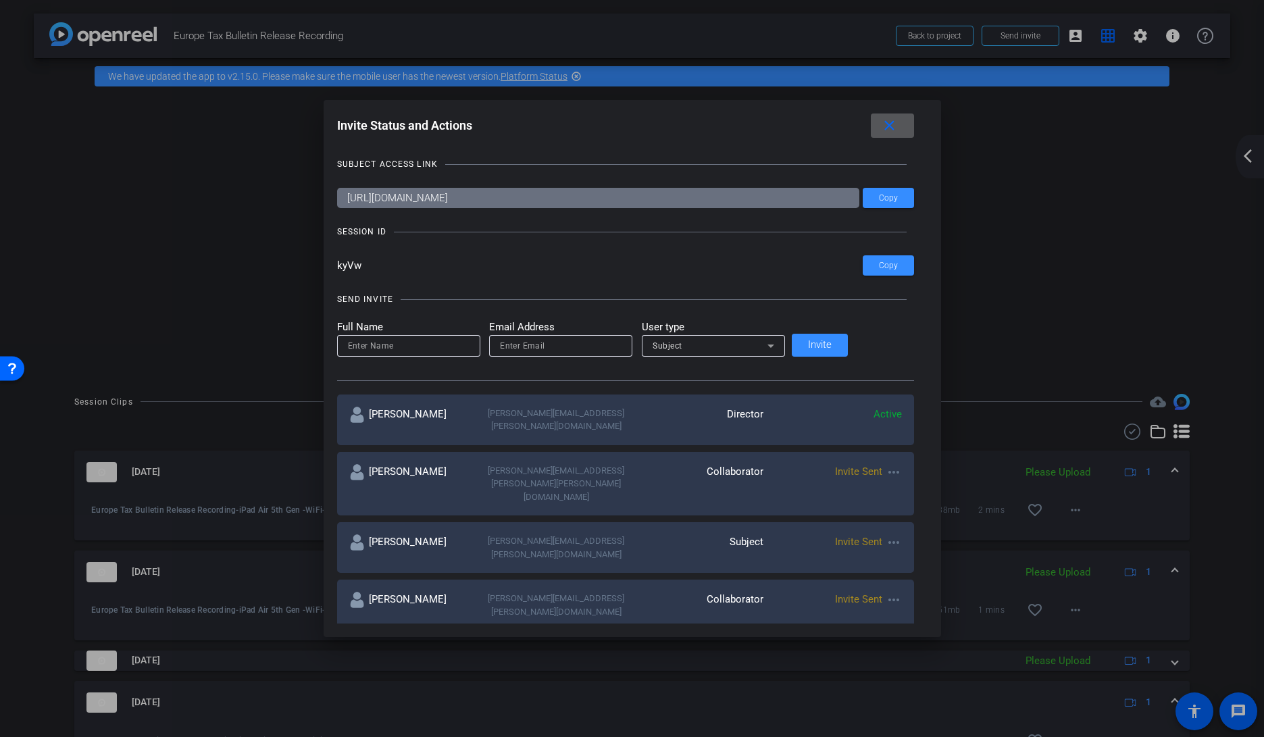
click at [1025, 261] on div at bounding box center [632, 368] width 1264 height 737
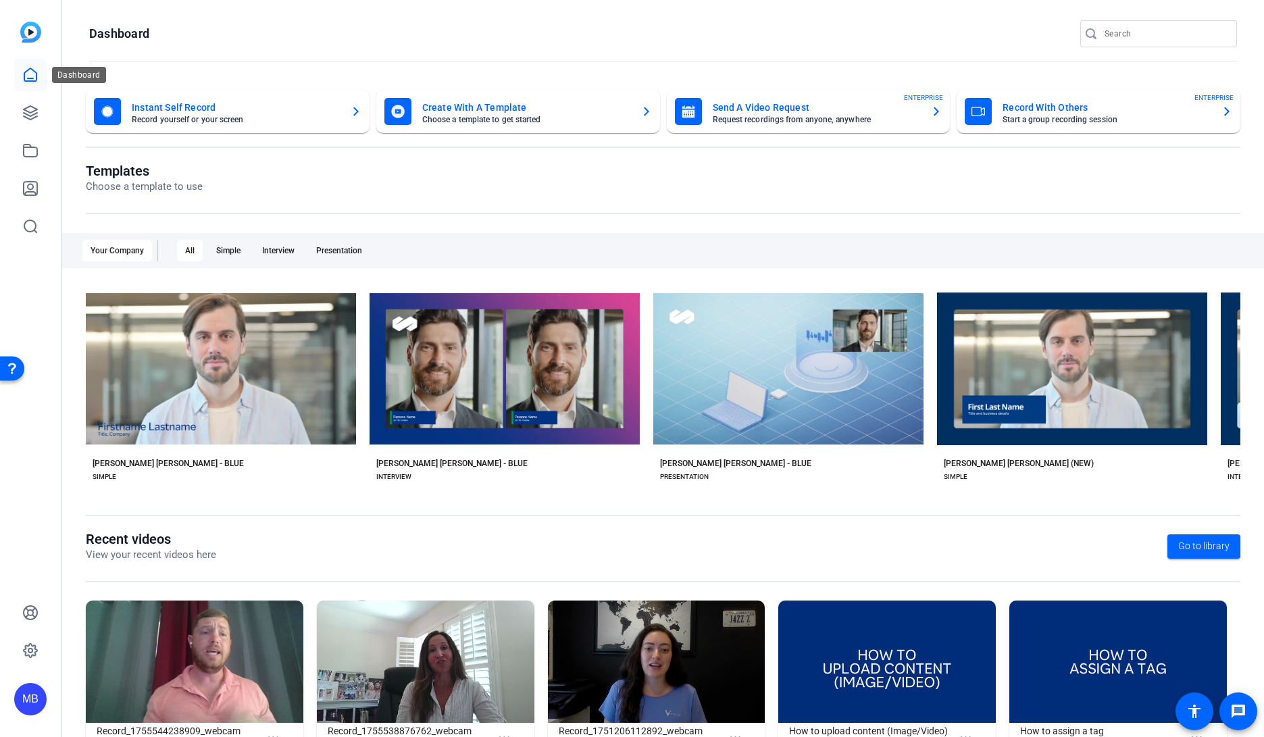
click at [39, 70] on link at bounding box center [30, 75] width 32 height 32
click at [32, 107] on icon at bounding box center [31, 113] width 14 height 14
